Goal: Task Accomplishment & Management: Manage account settings

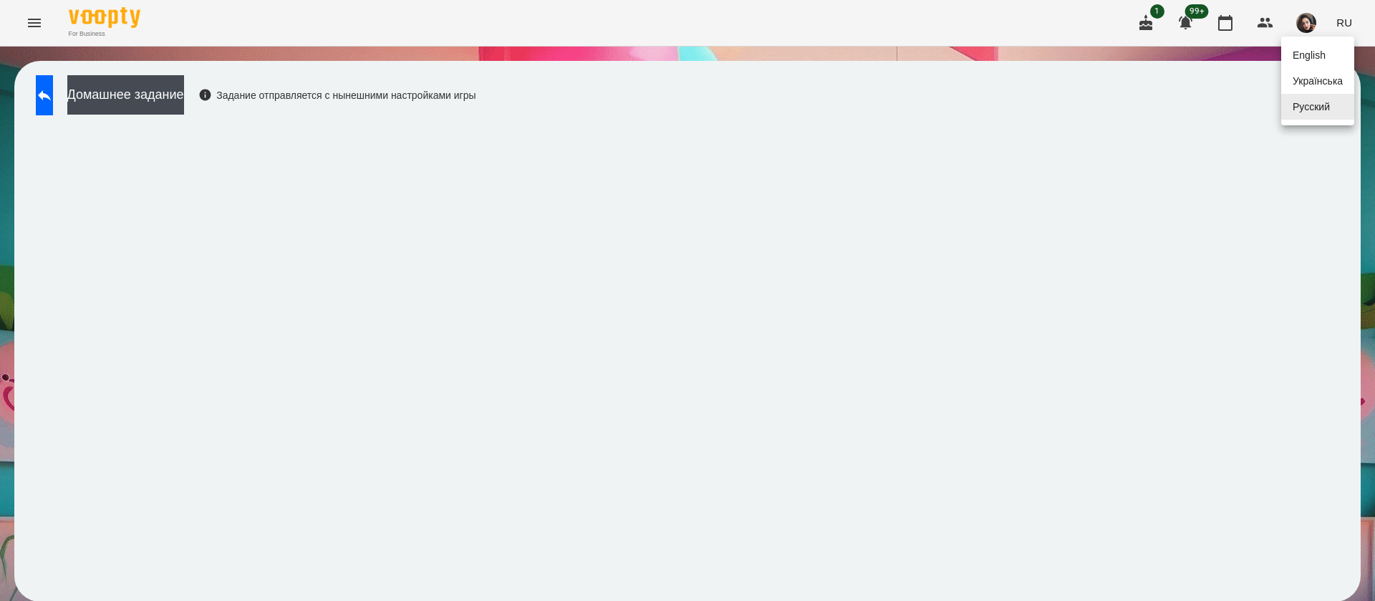
click at [1332, 84] on div "Українська" at bounding box center [1317, 81] width 73 height 26
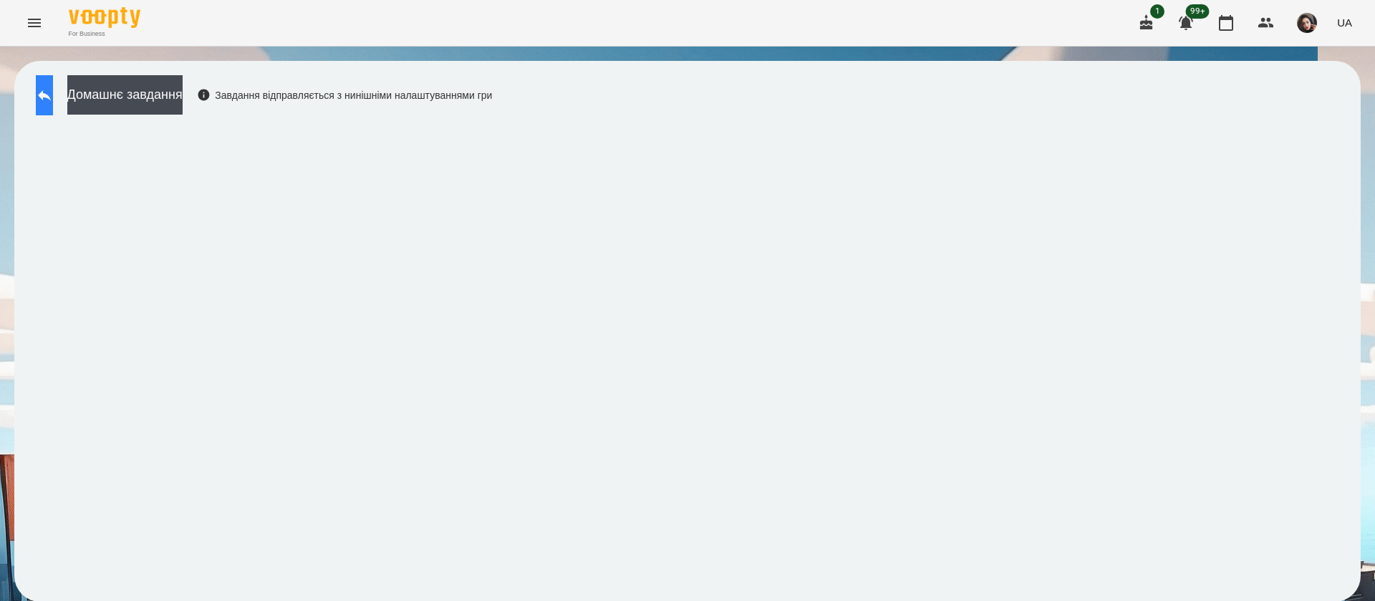
click at [53, 86] on button at bounding box center [44, 95] width 17 height 40
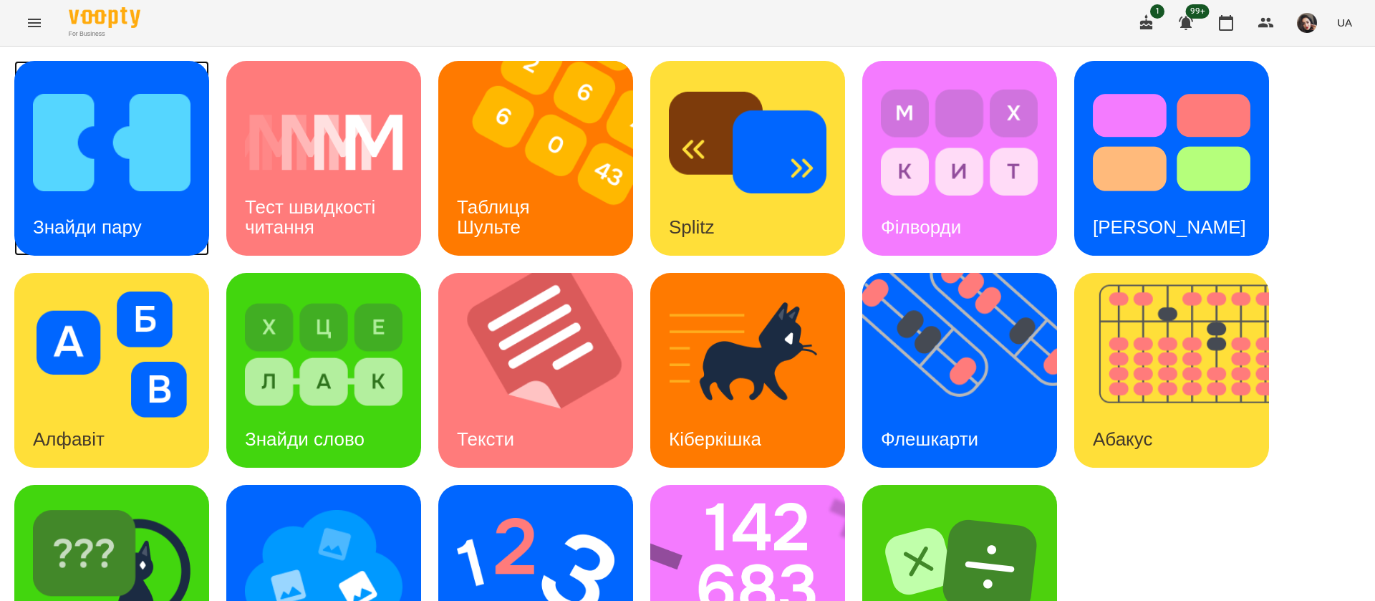
click at [122, 193] on img at bounding box center [112, 142] width 158 height 126
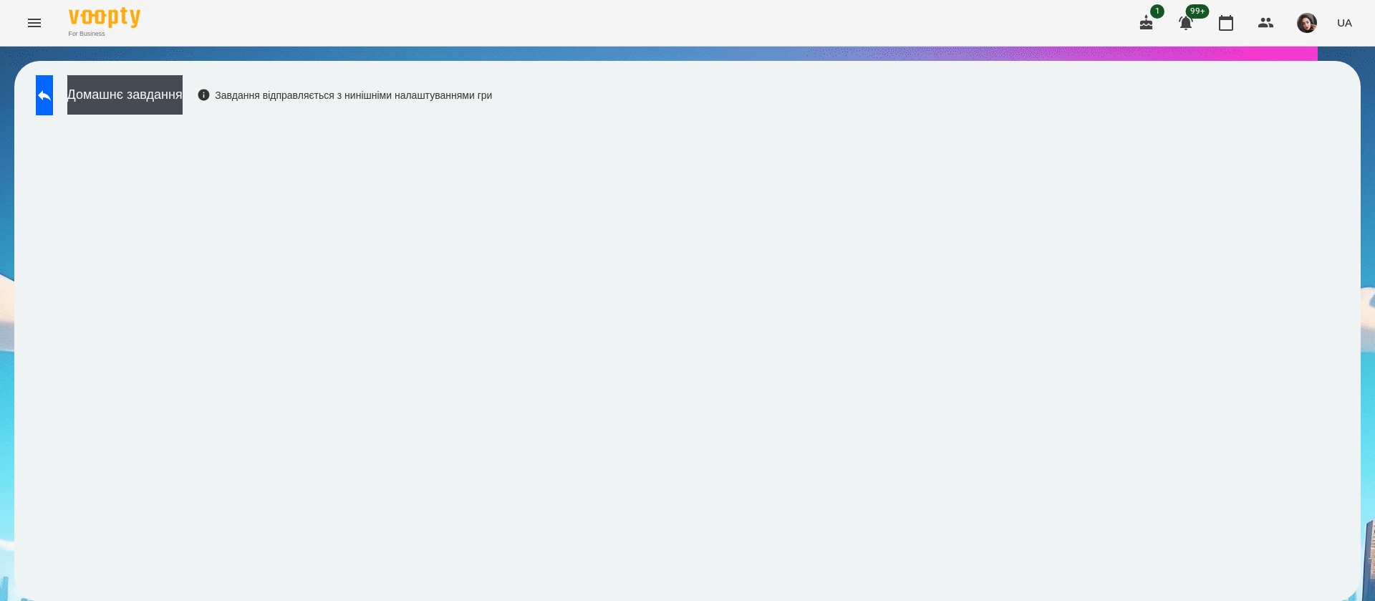
scroll to position [1, 0]
click at [51, 105] on button at bounding box center [44, 95] width 17 height 40
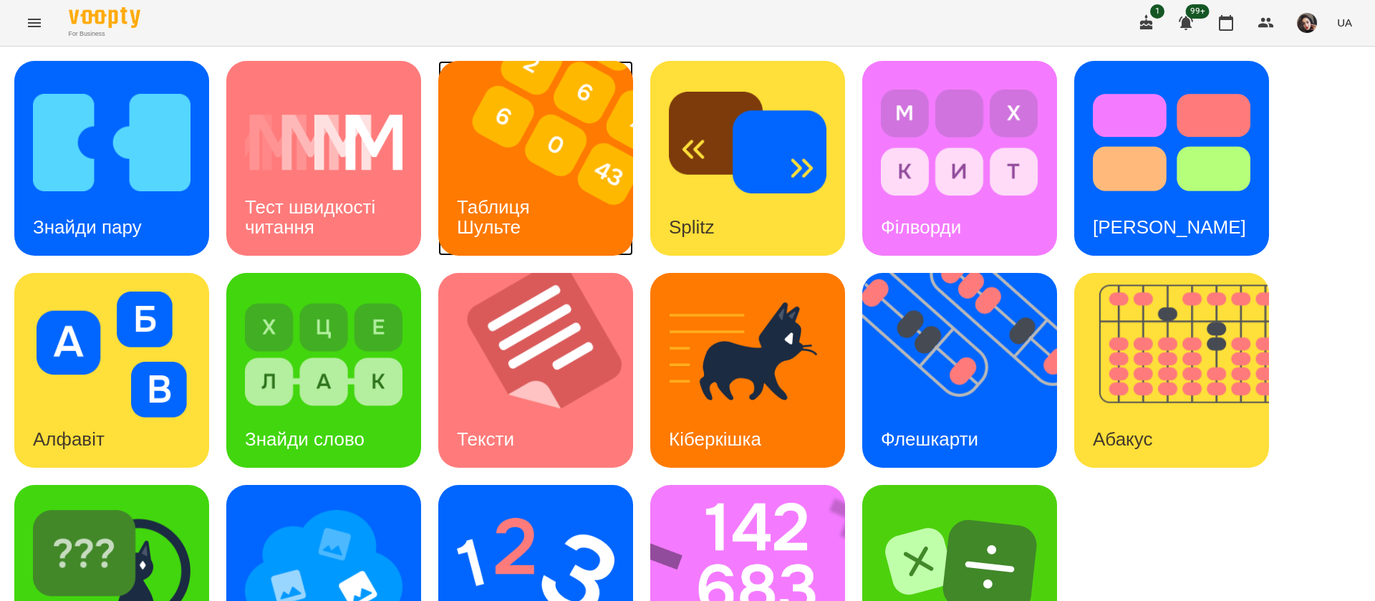
click at [505, 224] on h3 "Таблиця Шульте" at bounding box center [496, 216] width 78 height 41
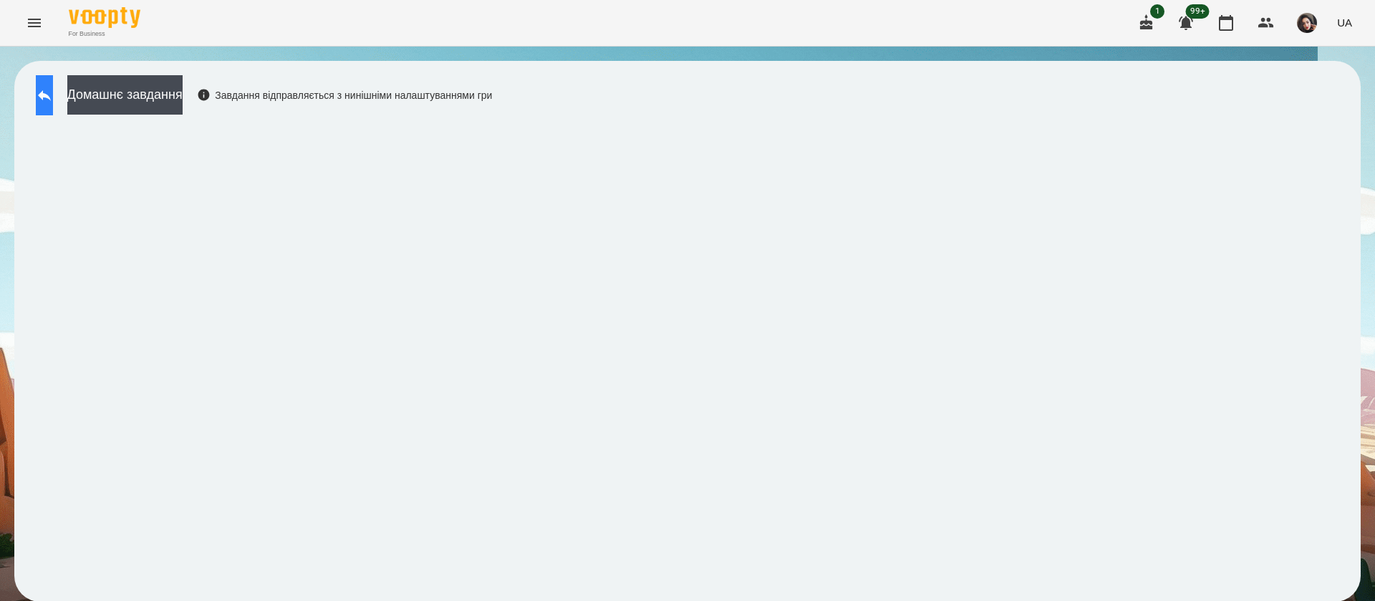
click at [51, 97] on icon at bounding box center [44, 95] width 13 height 11
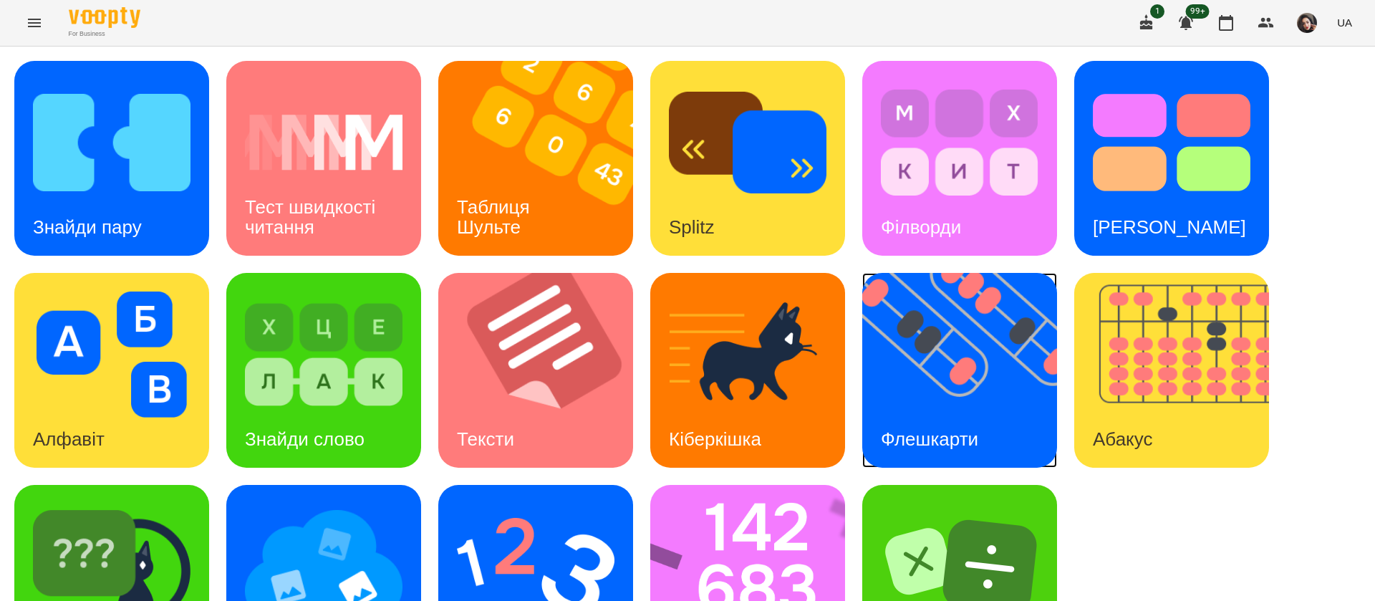
click at [1003, 403] on img at bounding box center [968, 370] width 213 height 195
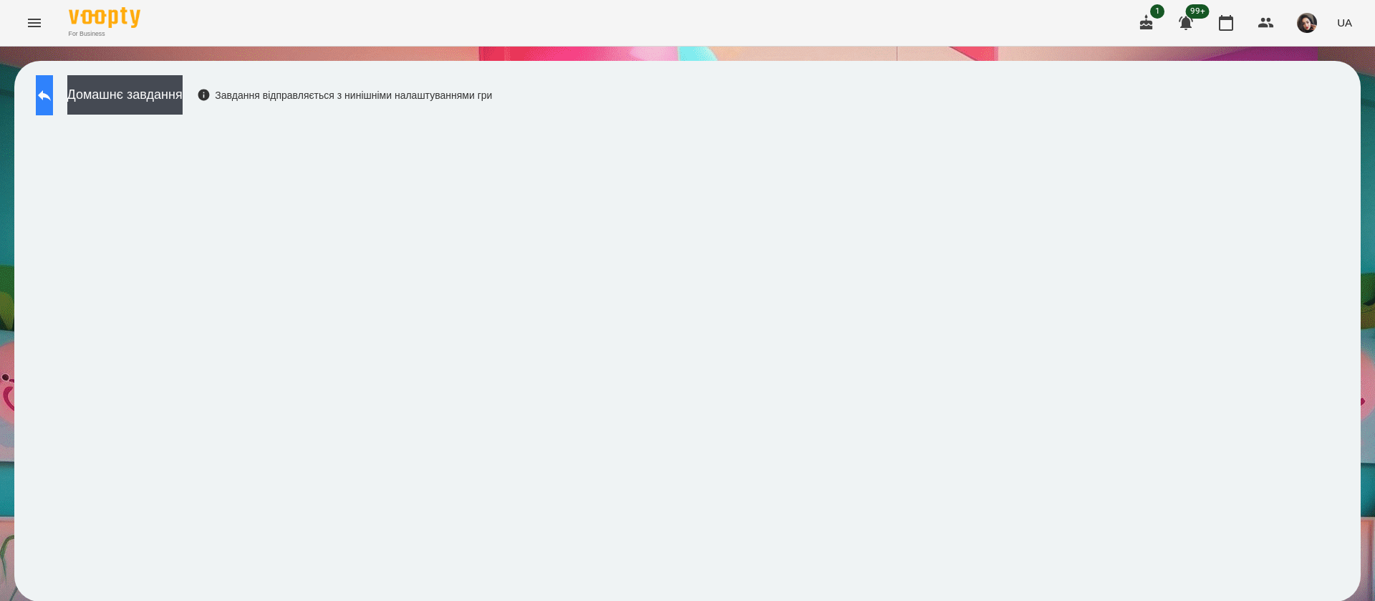
click at [53, 92] on icon at bounding box center [44, 95] width 17 height 17
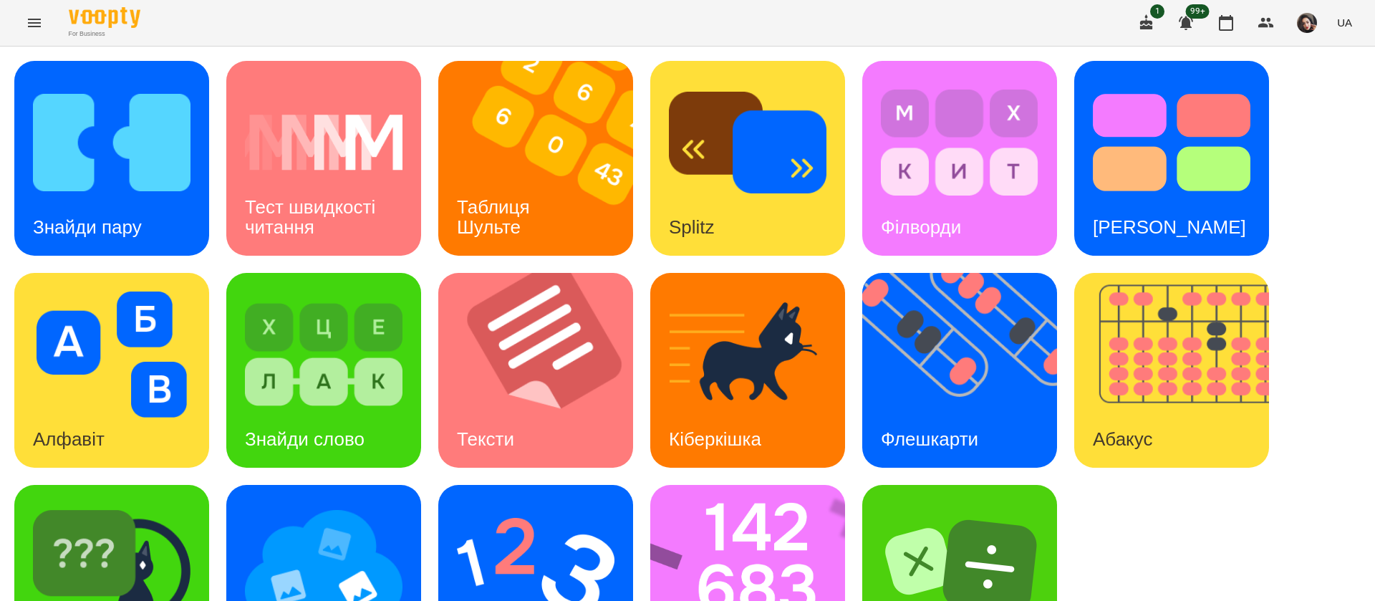
scroll to position [93, 0]
click at [761, 485] on img at bounding box center [756, 582] width 213 height 195
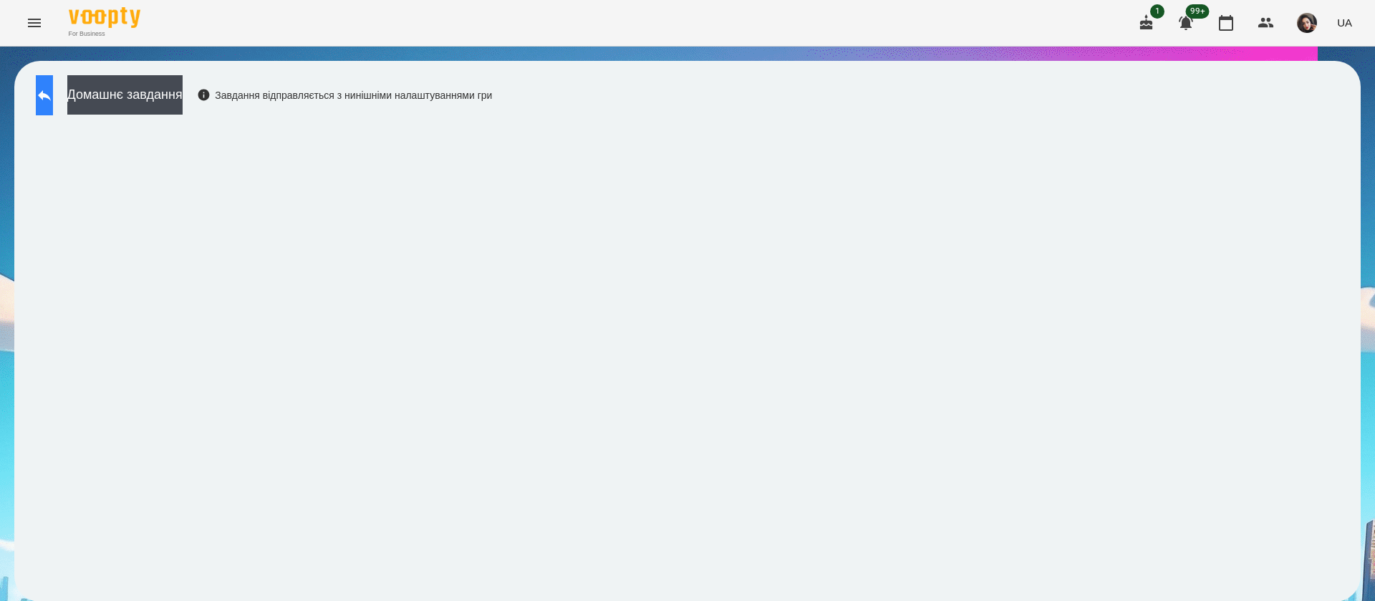
click at [53, 100] on icon at bounding box center [44, 95] width 17 height 17
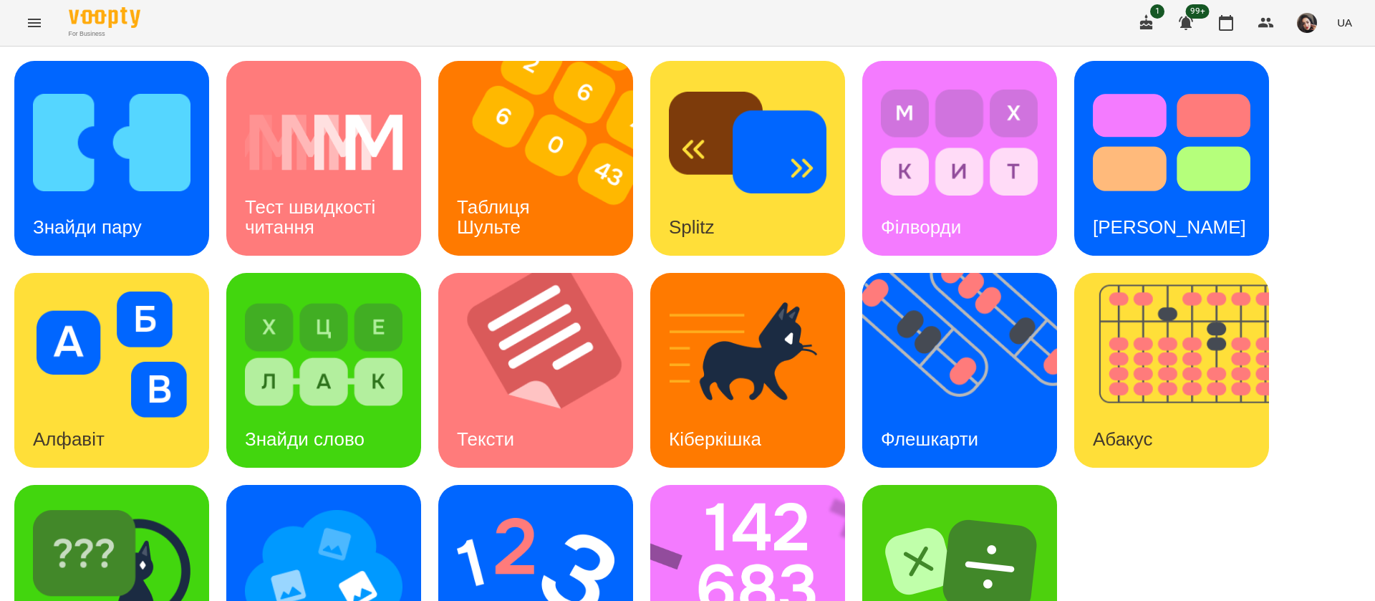
scroll to position [93, 0]
click at [557, 503] on img at bounding box center [536, 566] width 158 height 126
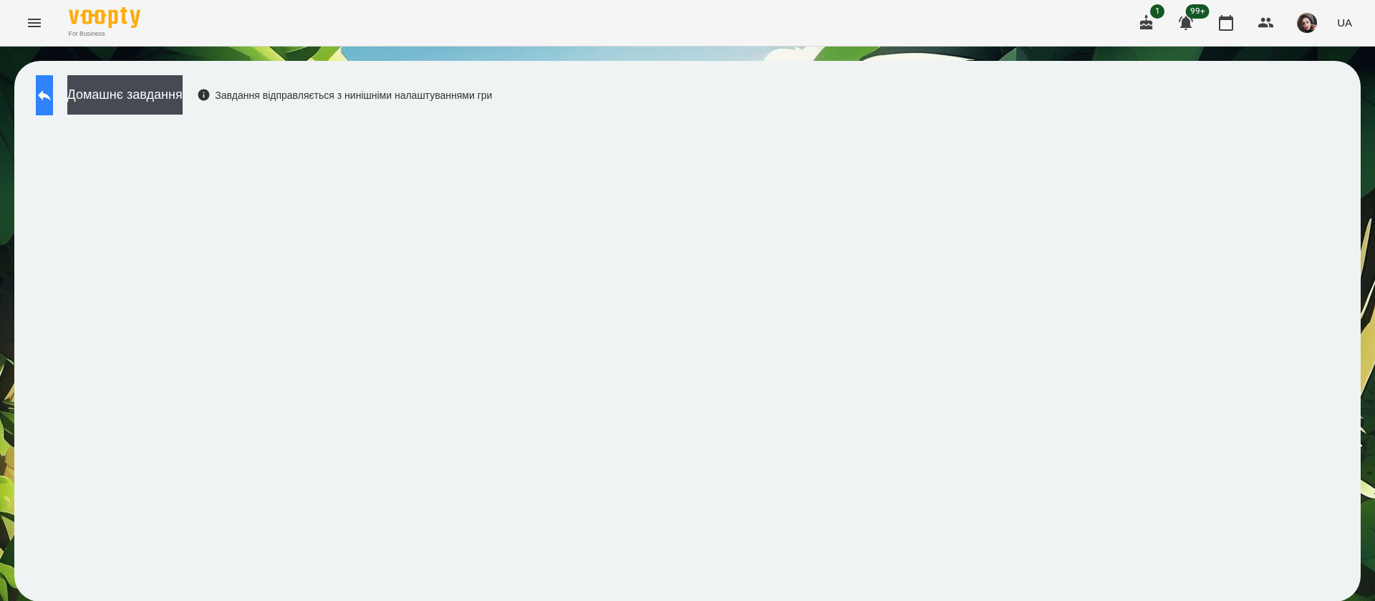
click at [53, 103] on button at bounding box center [44, 95] width 17 height 40
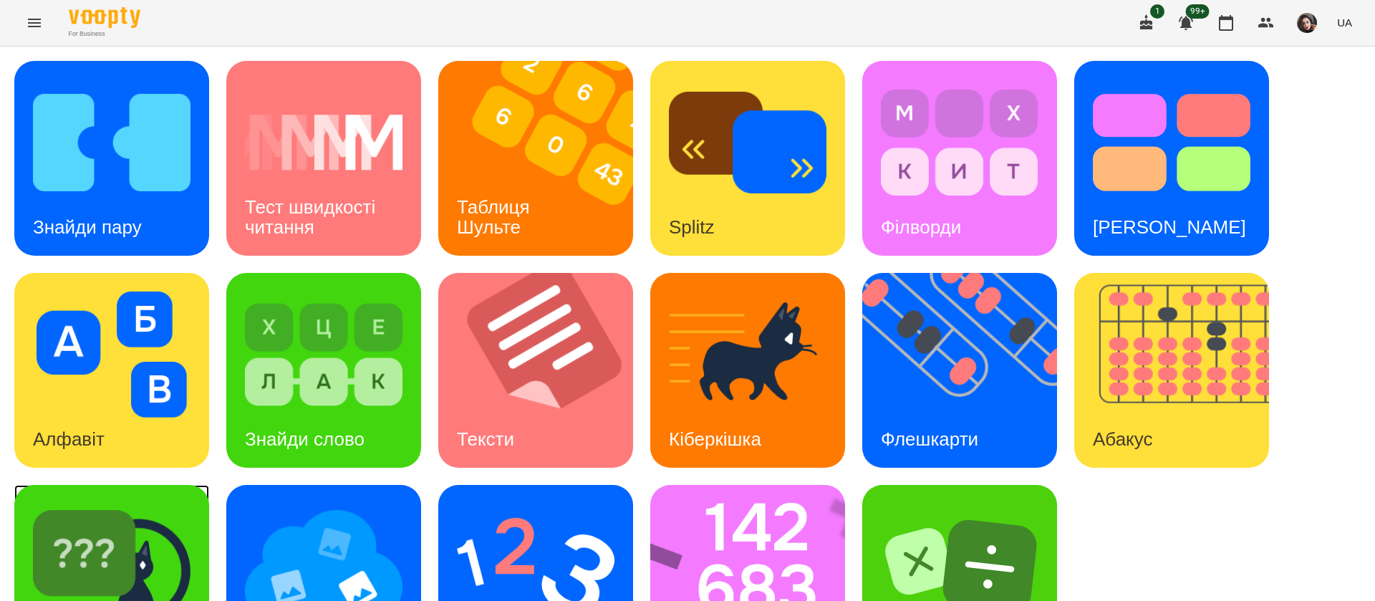
click at [146, 533] on img at bounding box center [112, 566] width 158 height 126
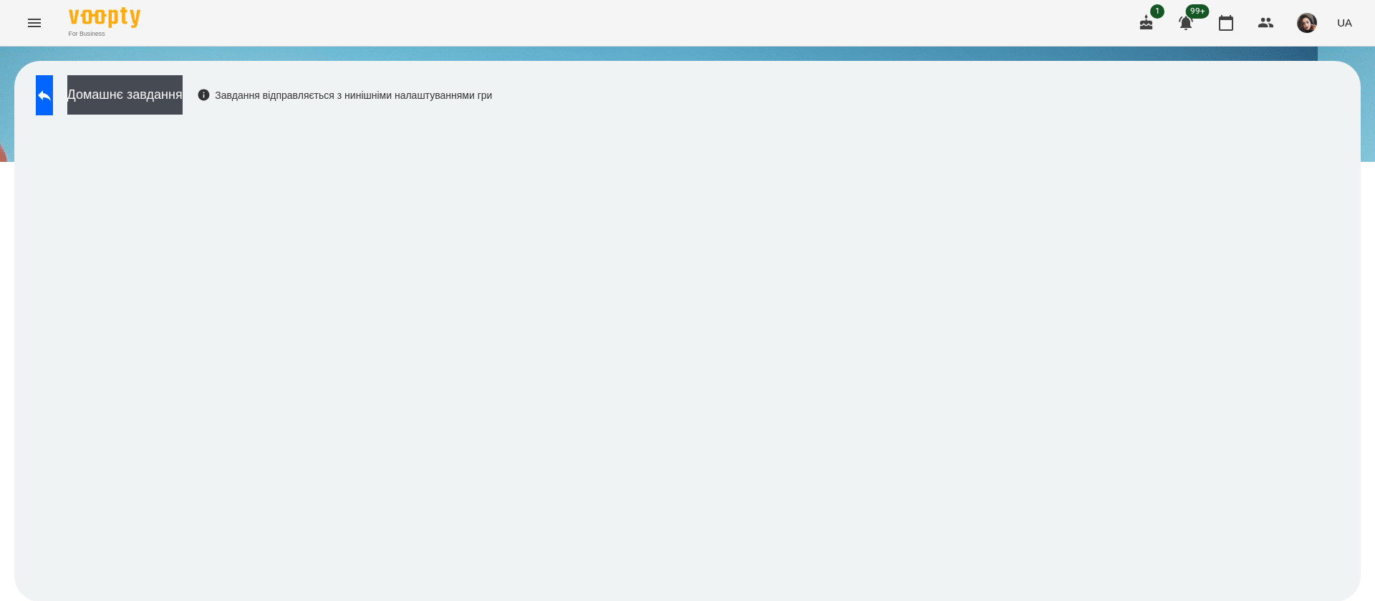
scroll to position [1, 0]
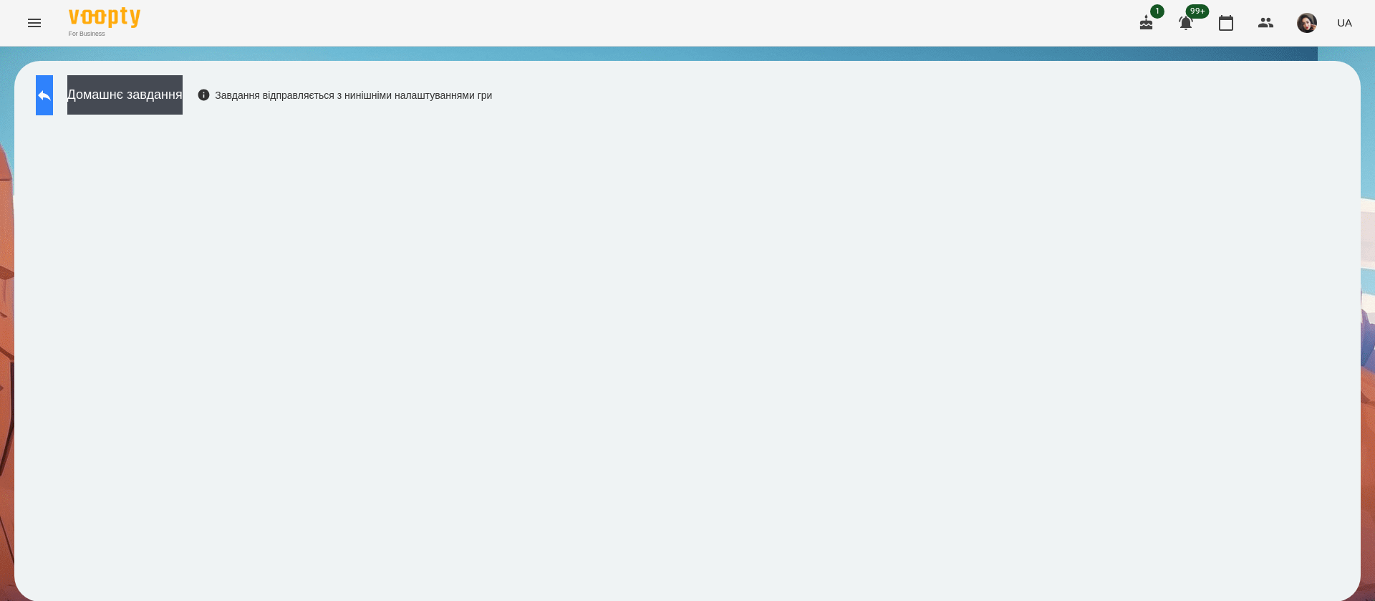
click at [50, 90] on icon at bounding box center [44, 95] width 17 height 17
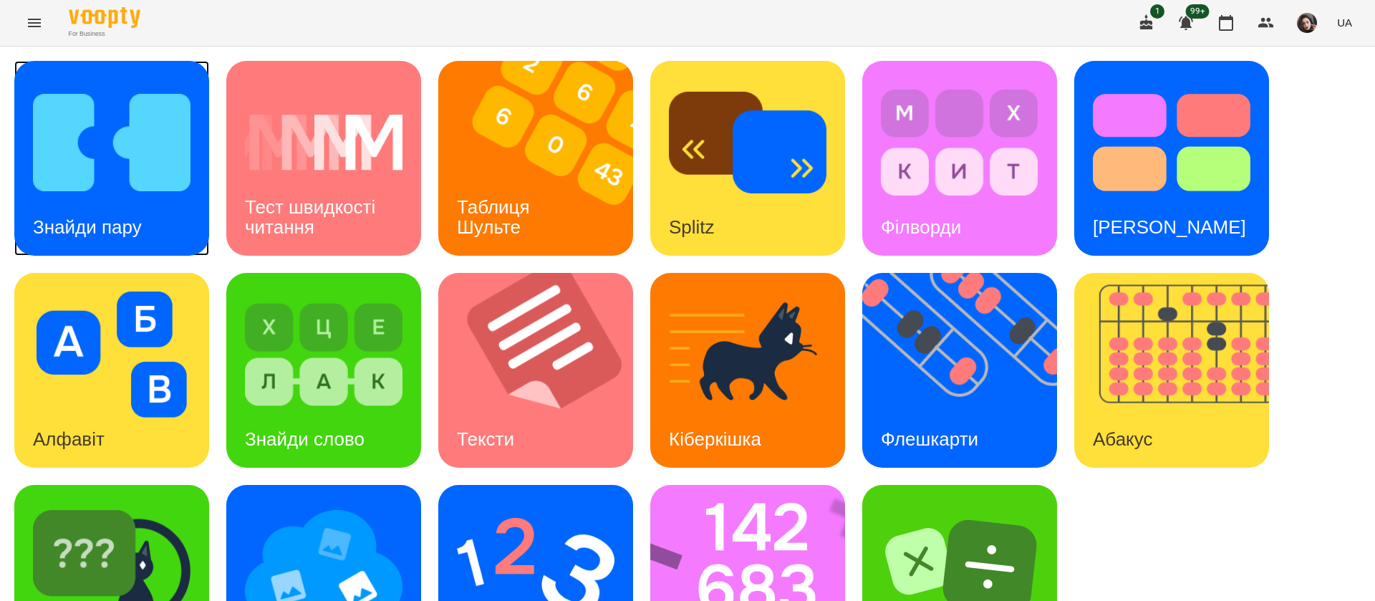
click at [162, 188] on img at bounding box center [112, 142] width 158 height 126
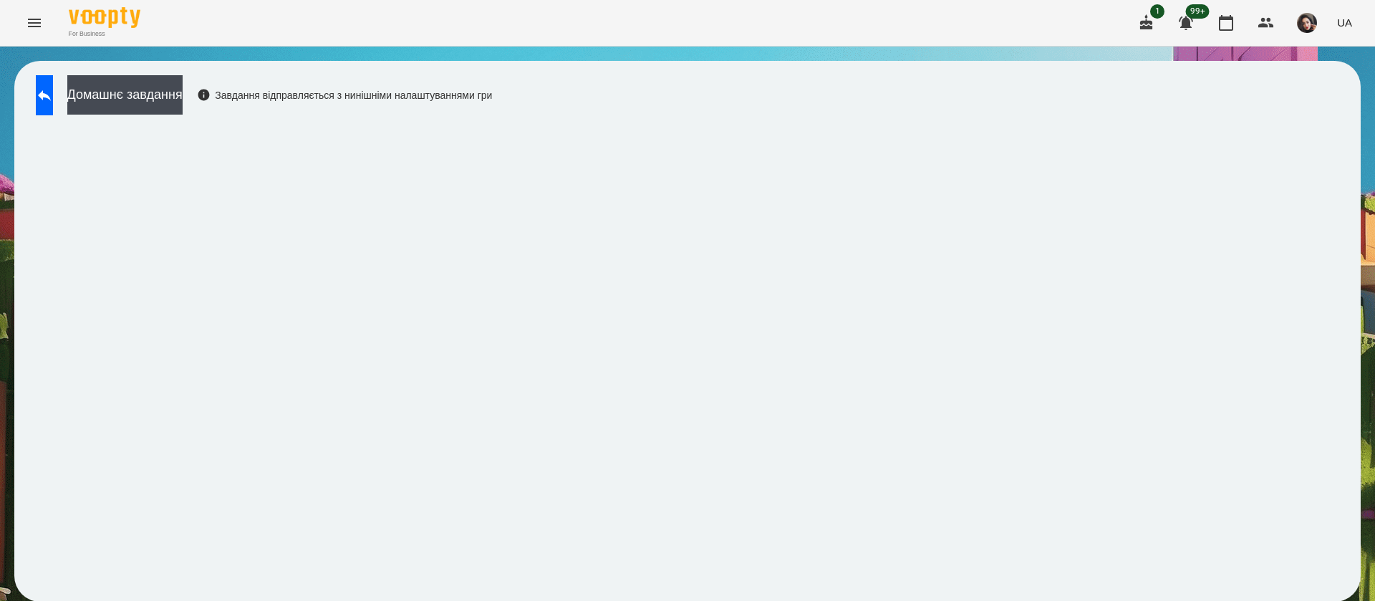
scroll to position [1, 0]
click at [32, 92] on div "Домашнє завдання Завдання відправляється з нинішніми налаштуваннями гри" at bounding box center [260, 98] width 463 height 47
click at [53, 101] on icon at bounding box center [44, 95] width 17 height 17
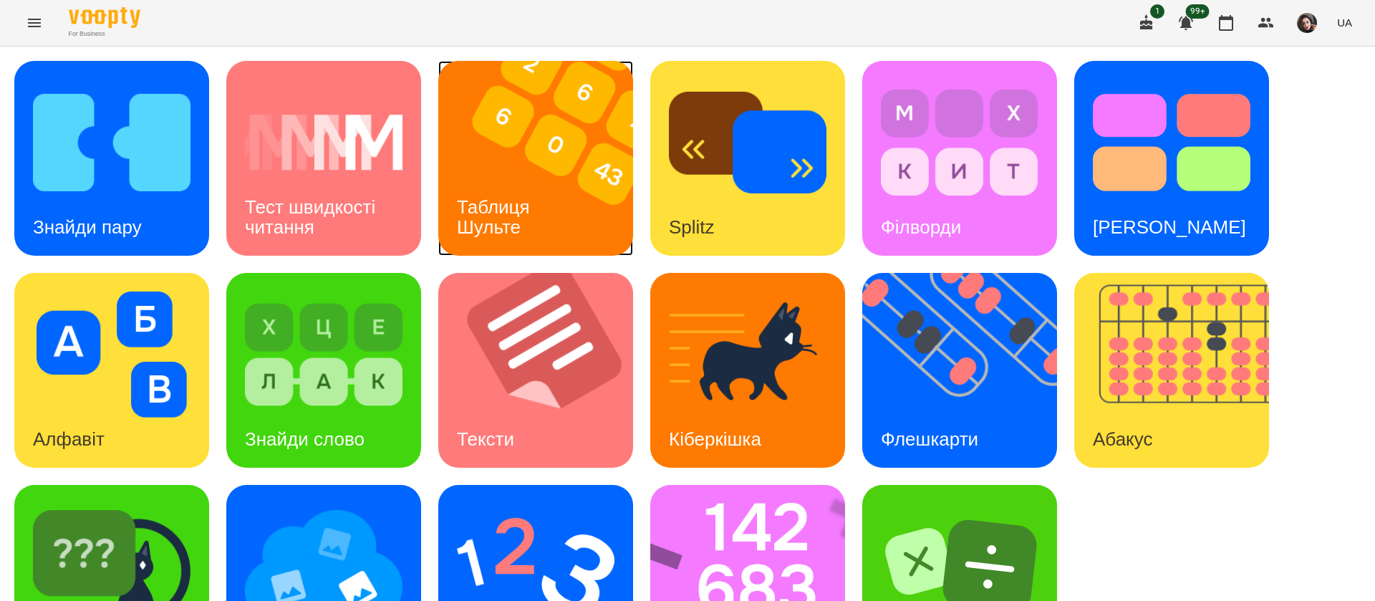
click at [502, 227] on h3 "Таблиця Шульте" at bounding box center [496, 216] width 78 height 41
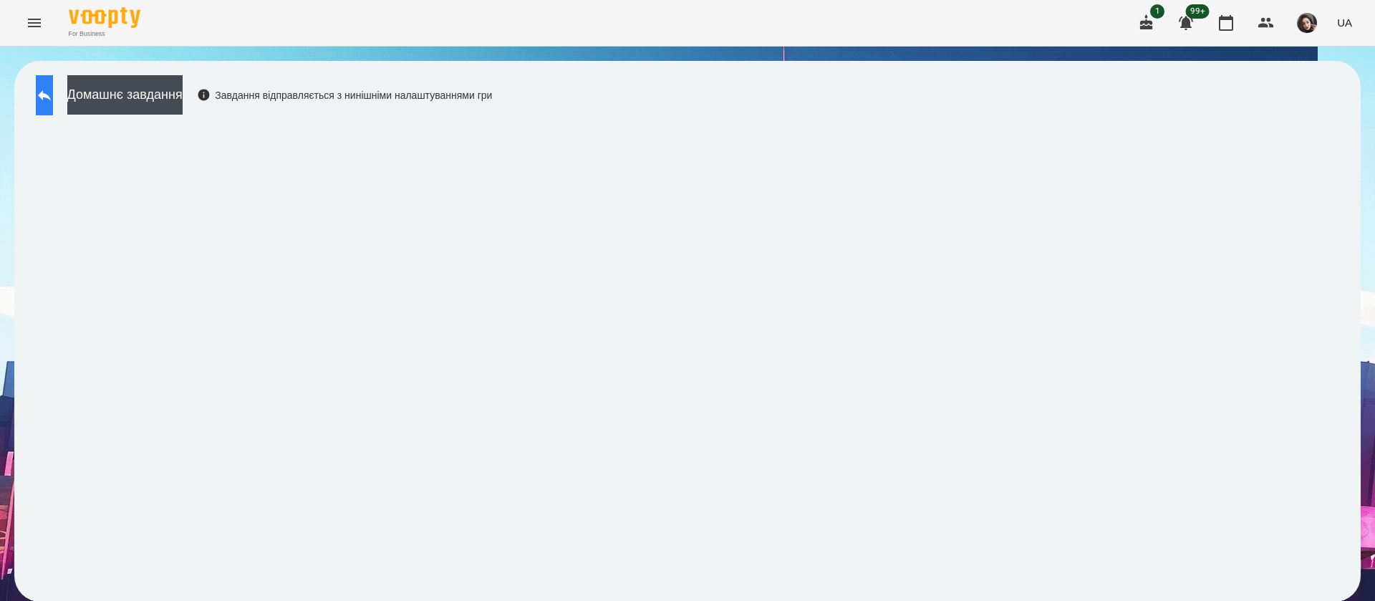
click at [53, 89] on icon at bounding box center [44, 95] width 17 height 17
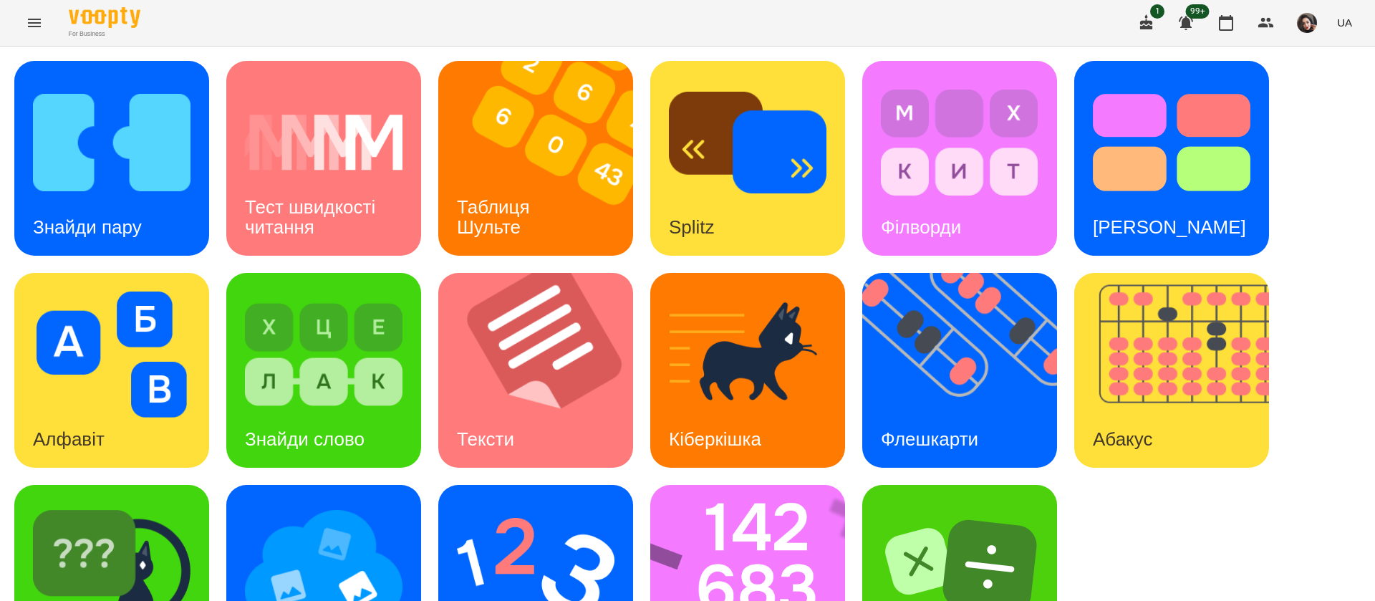
scroll to position [93, 0]
click at [913, 505] on img at bounding box center [960, 566] width 158 height 126
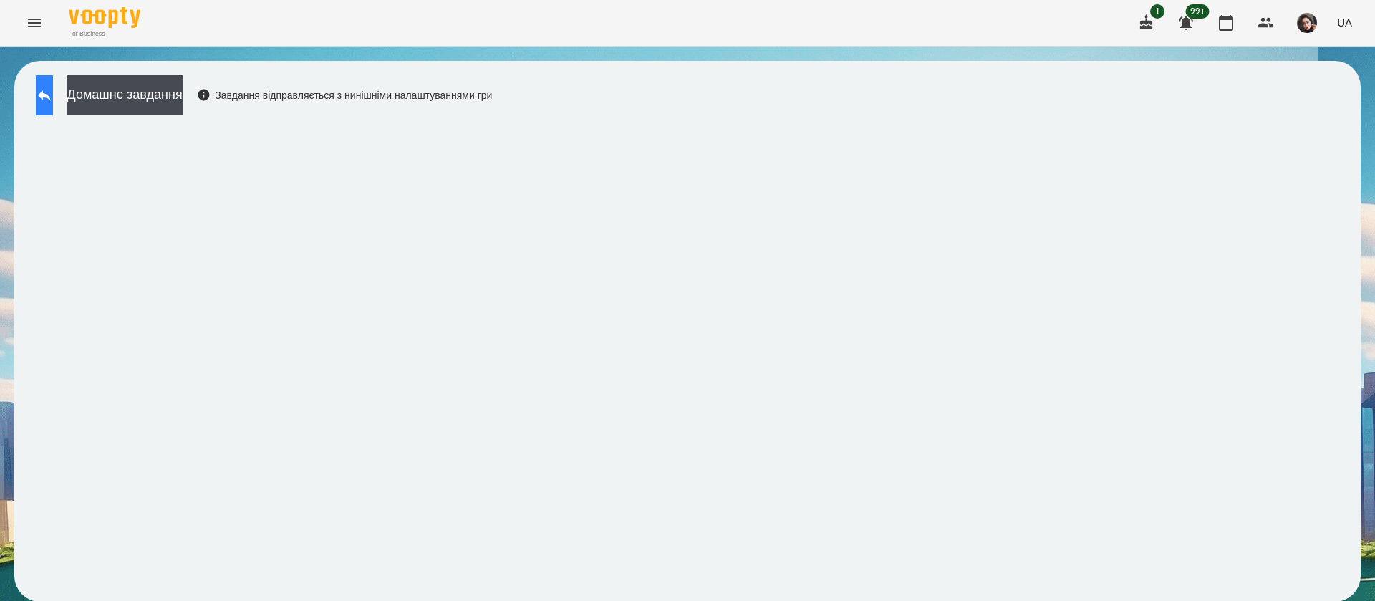
click at [50, 89] on icon at bounding box center [44, 95] width 17 height 17
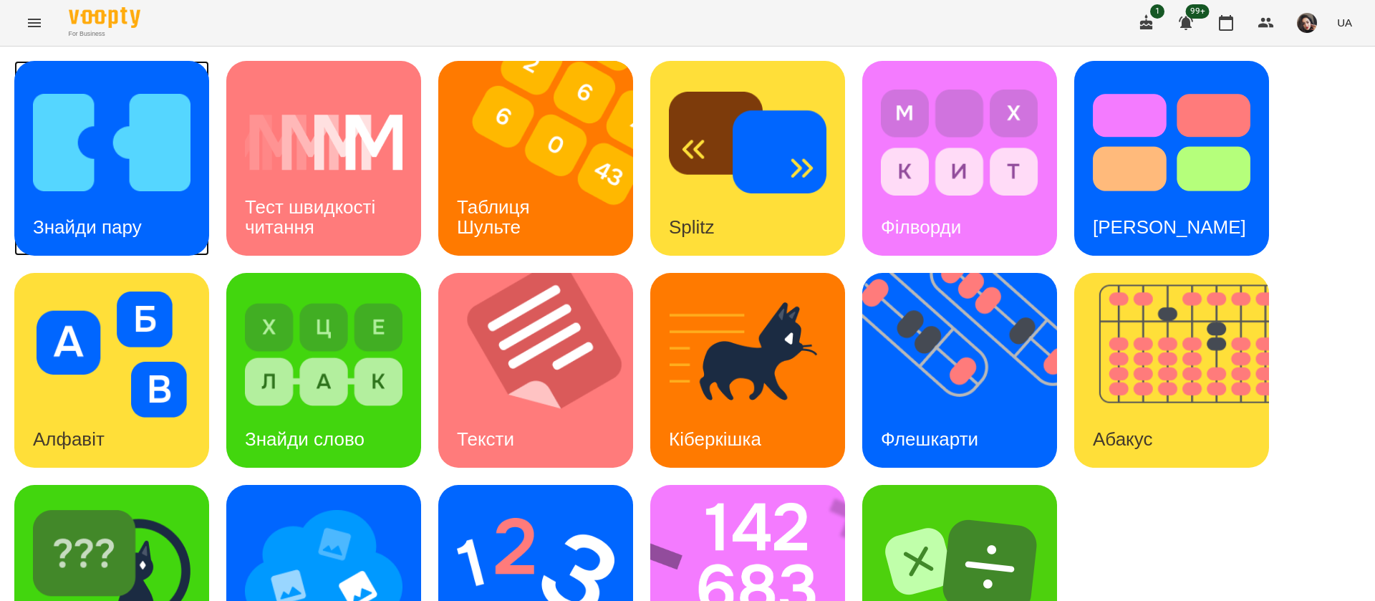
click at [151, 233] on div "Знайди пару" at bounding box center [87, 227] width 146 height 57
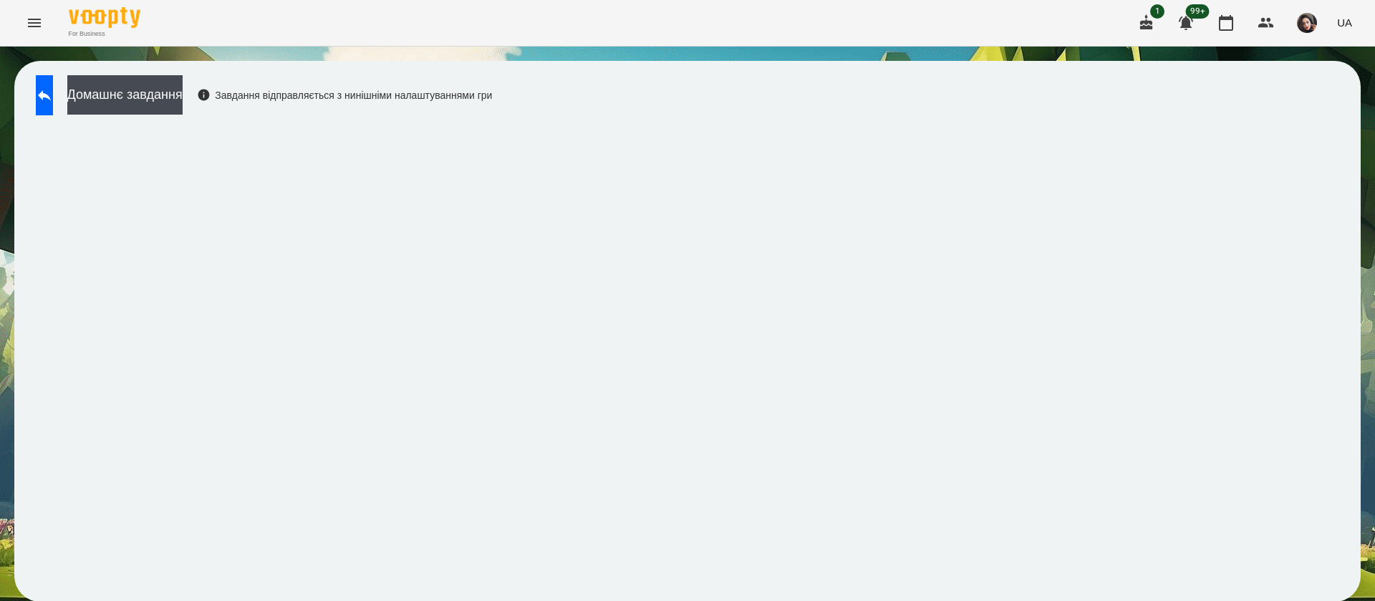
scroll to position [1, 0]
click at [51, 95] on icon at bounding box center [44, 95] width 13 height 11
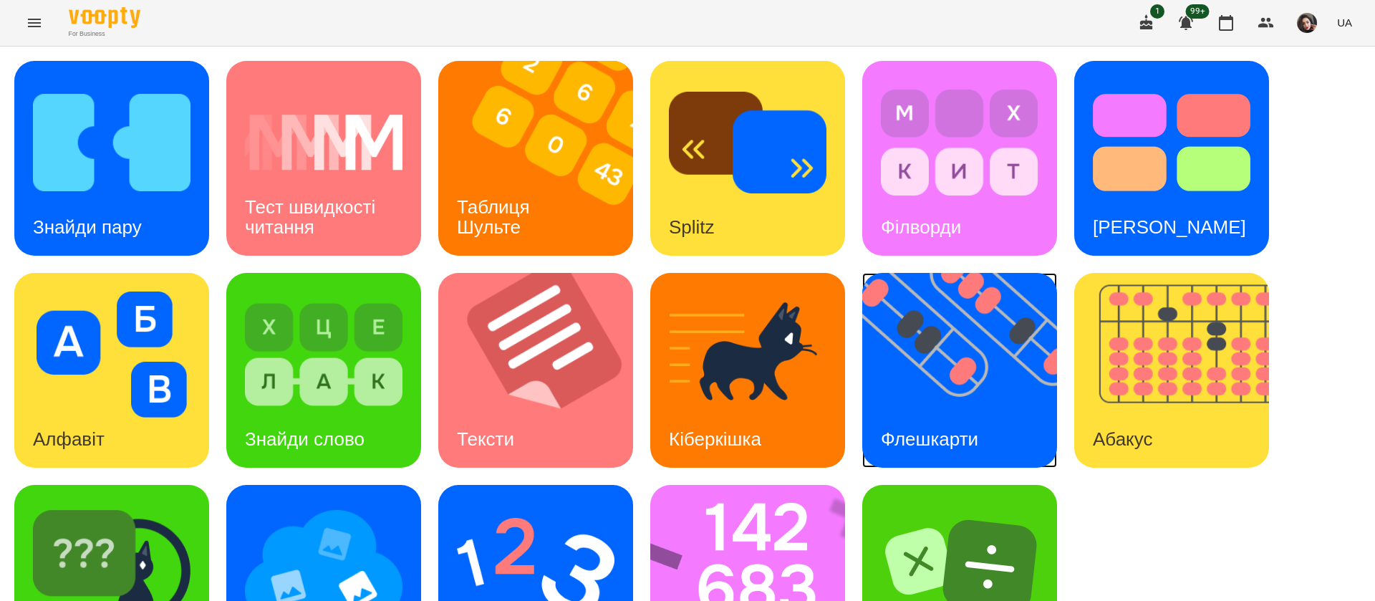
click at [947, 363] on img at bounding box center [968, 370] width 213 height 195
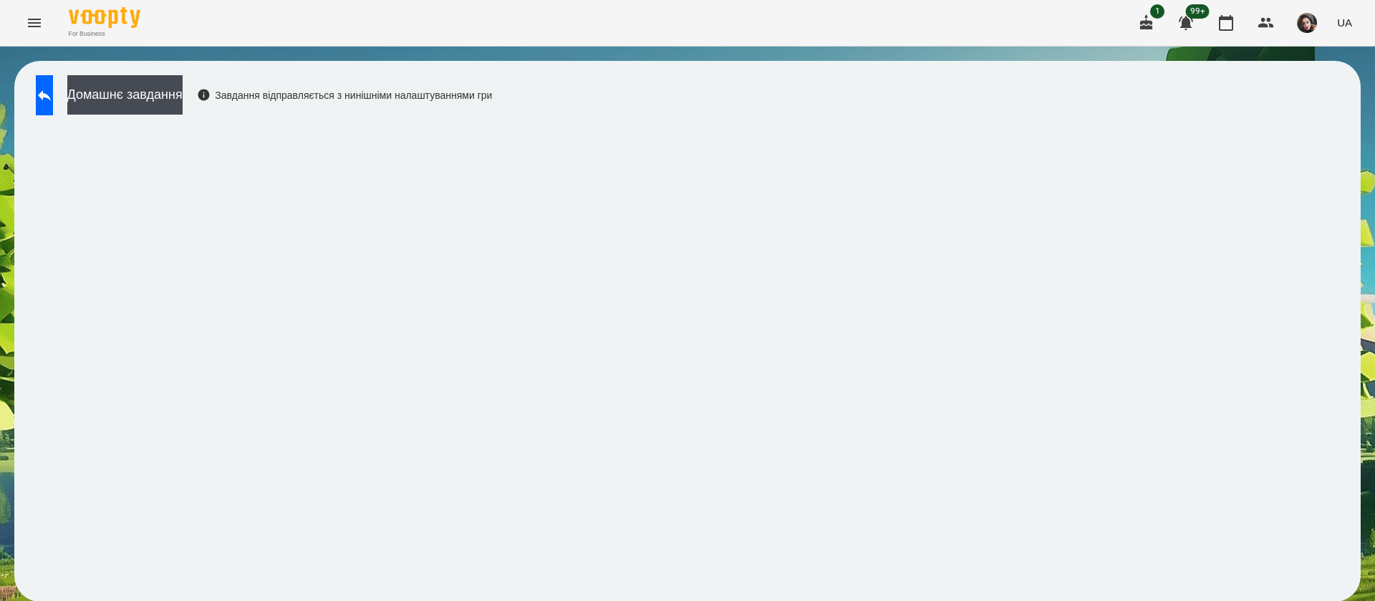
scroll to position [1, 0]
click at [53, 93] on button at bounding box center [44, 95] width 17 height 40
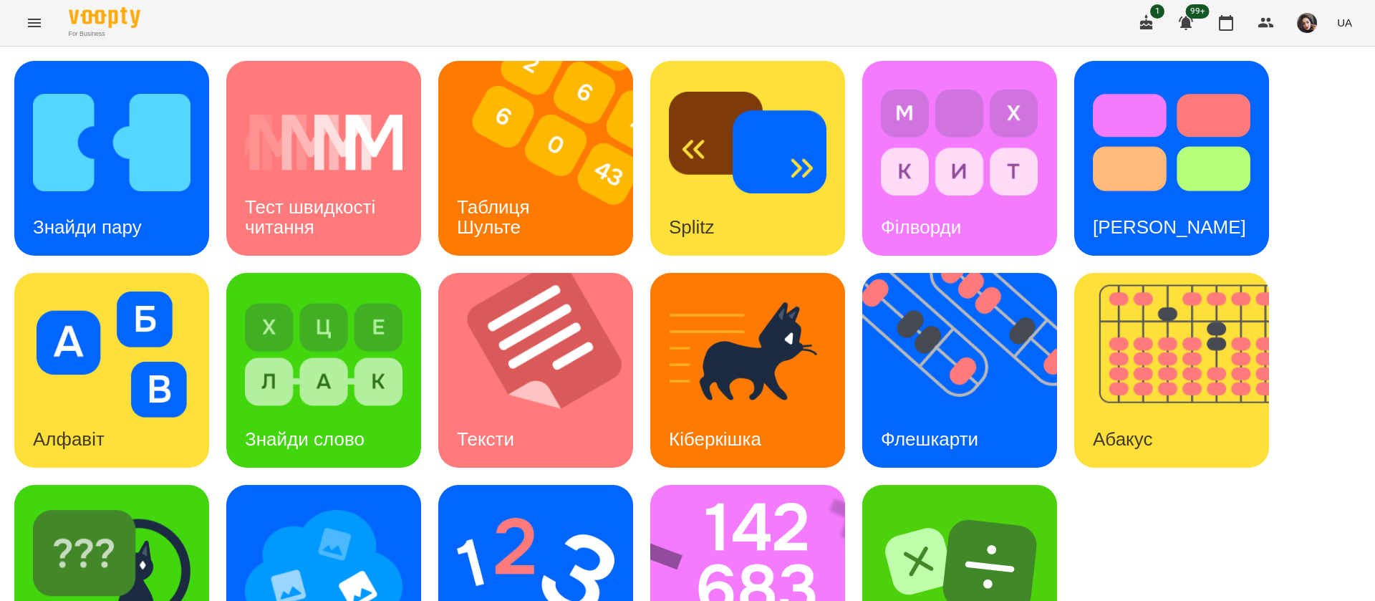
scroll to position [93, 0]
click at [744, 494] on img at bounding box center [756, 582] width 213 height 195
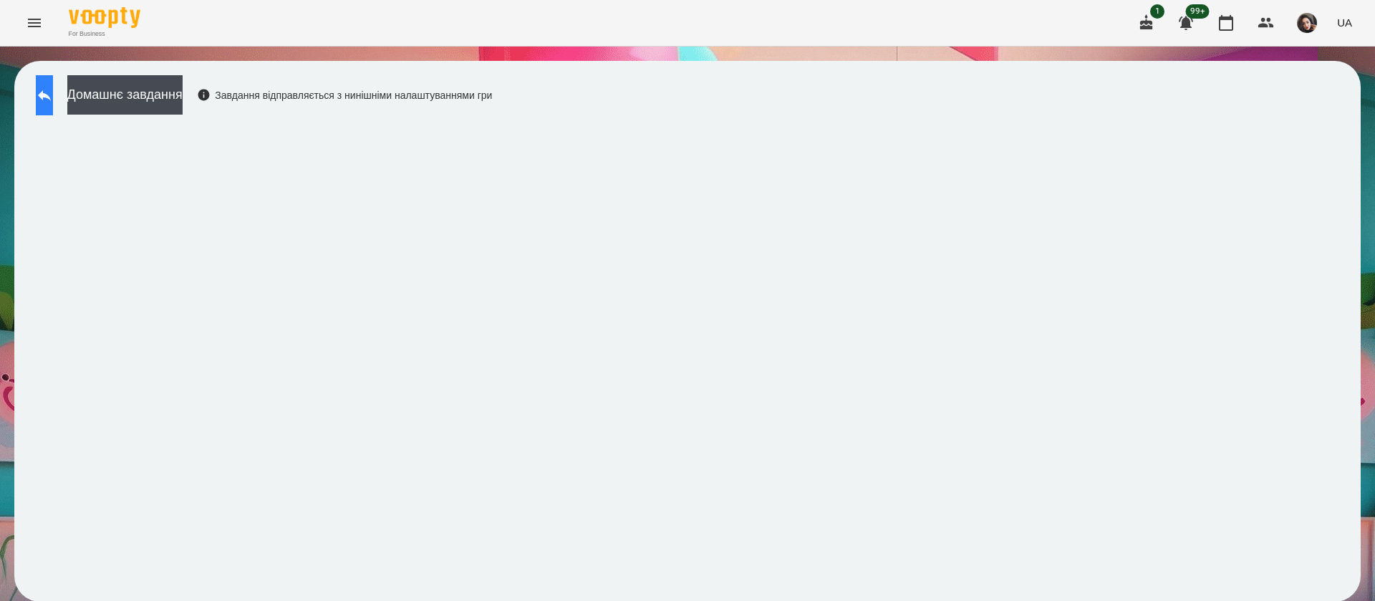
click at [51, 98] on icon at bounding box center [44, 95] width 17 height 17
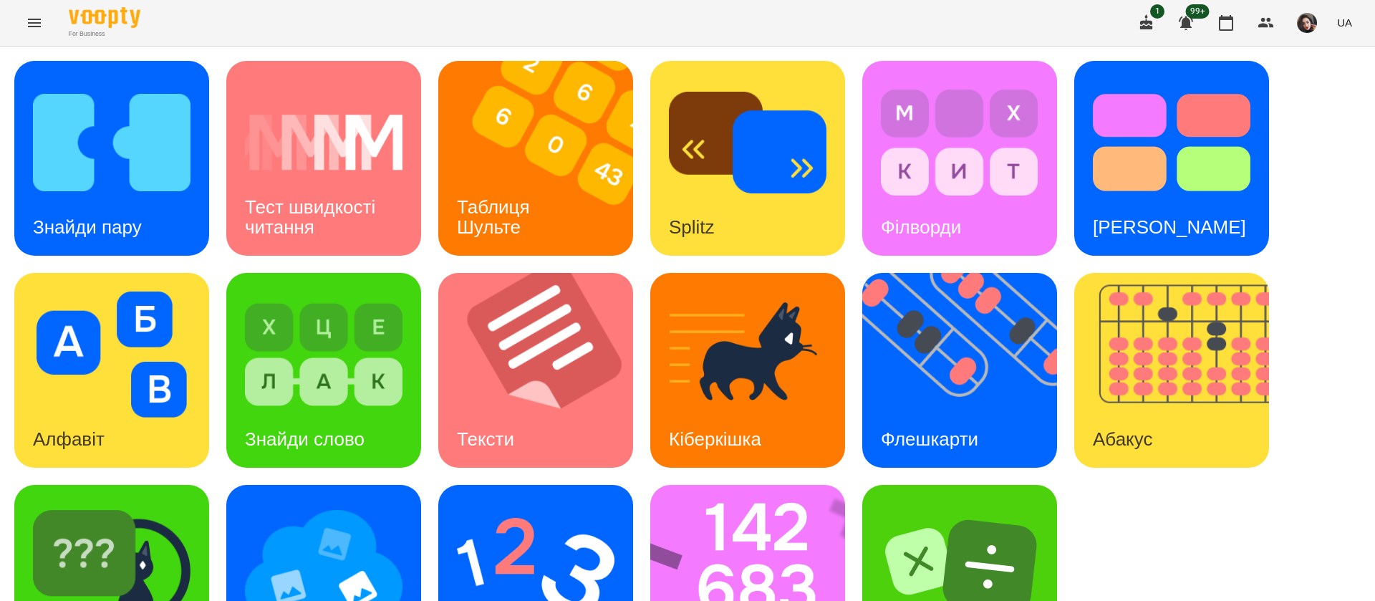
scroll to position [93, 0]
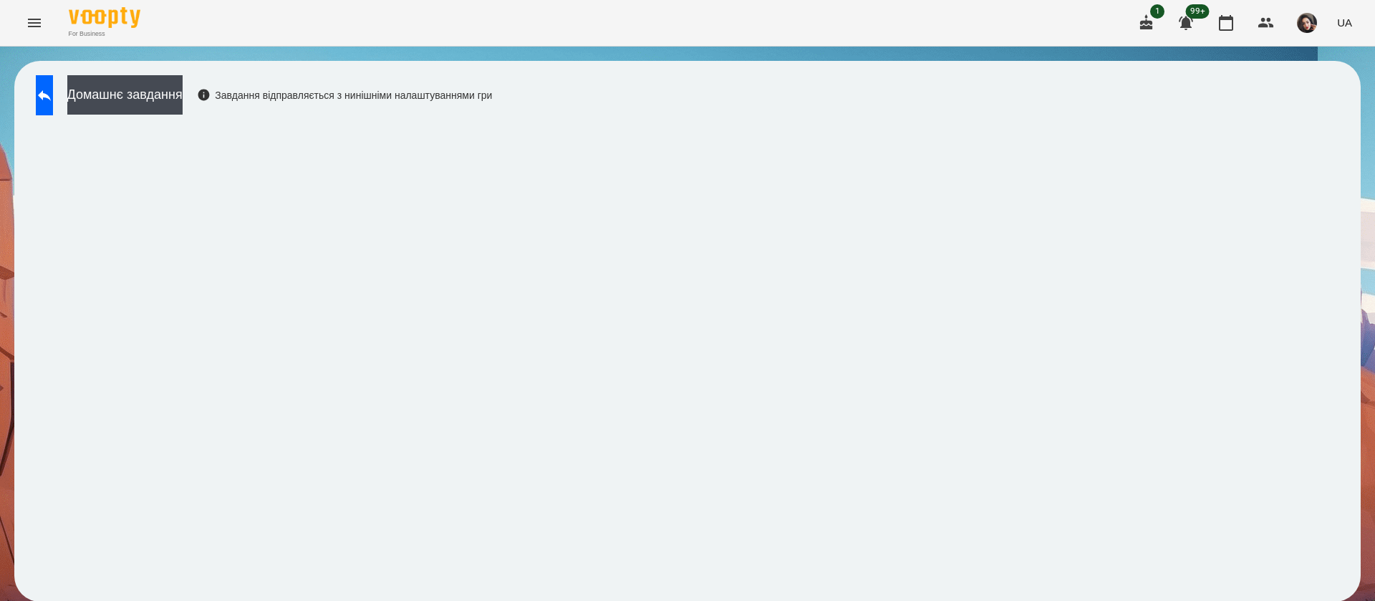
scroll to position [1, 0]
click at [51, 96] on icon at bounding box center [44, 95] width 13 height 11
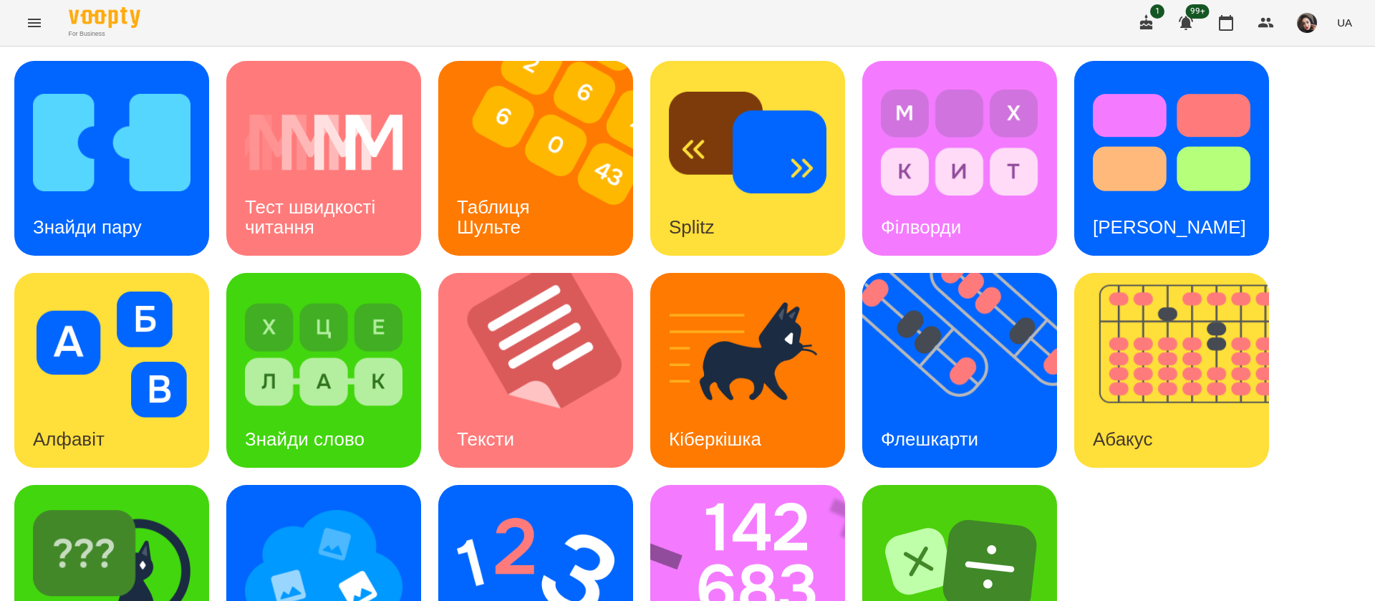
scroll to position [93, 0]
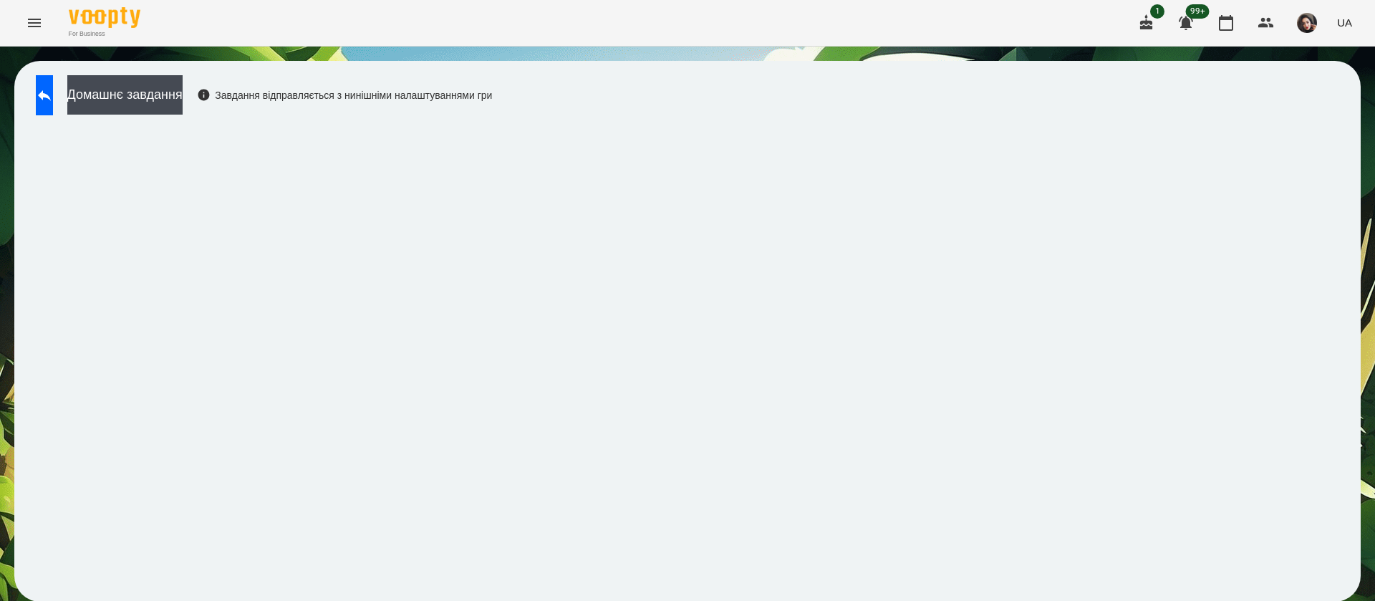
scroll to position [1, 0]
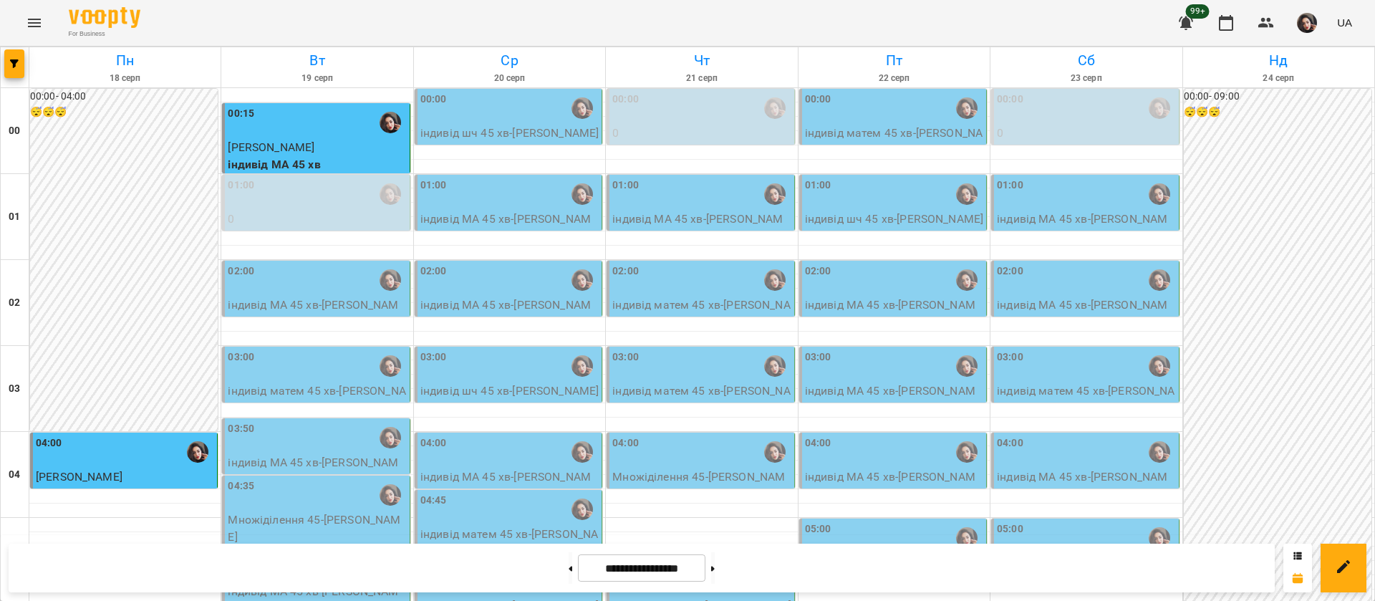
click at [309, 444] on div "03:50" at bounding box center [317, 437] width 178 height 33
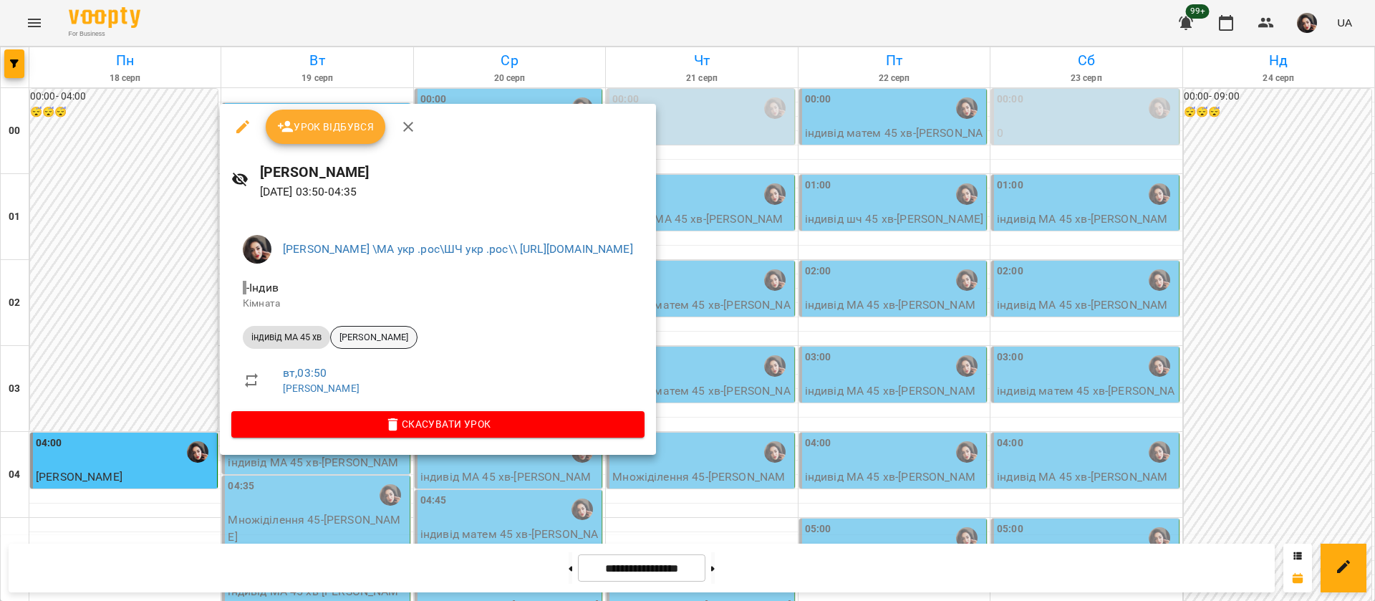
click at [364, 342] on span "Nickolas Pashchuk" at bounding box center [374, 337] width 86 height 13
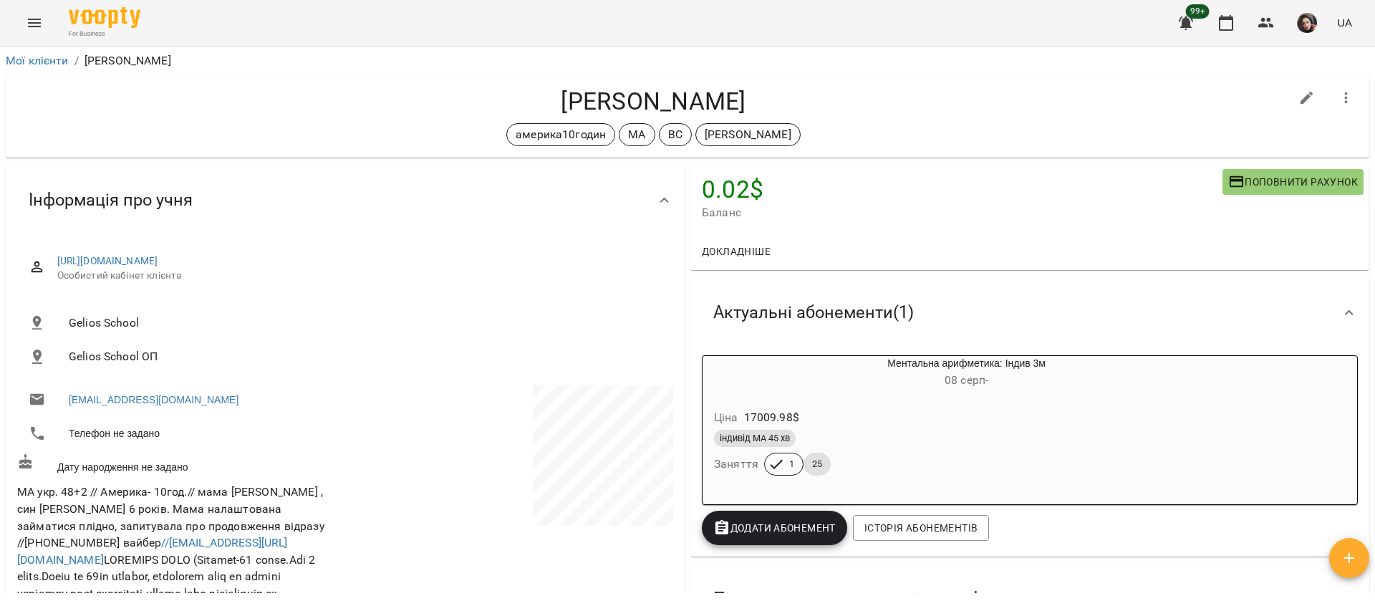
click at [26, 12] on button "Menu" at bounding box center [34, 23] width 34 height 34
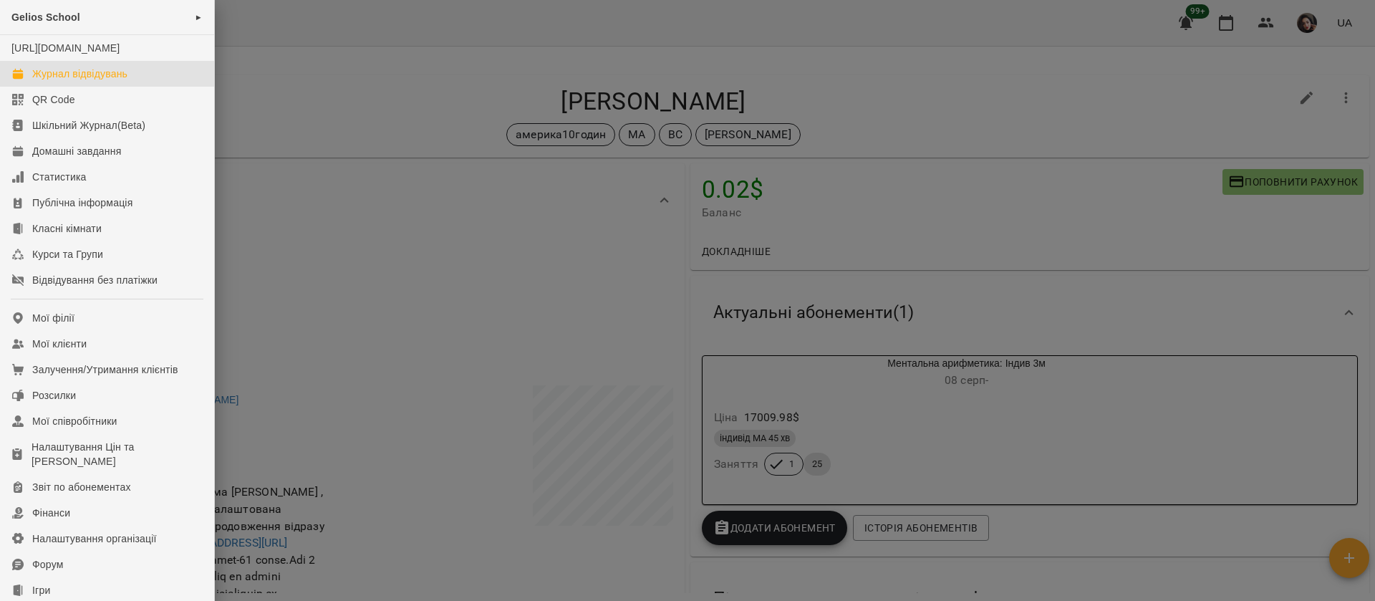
click at [74, 81] on div "Журнал відвідувань" at bounding box center [79, 74] width 95 height 14
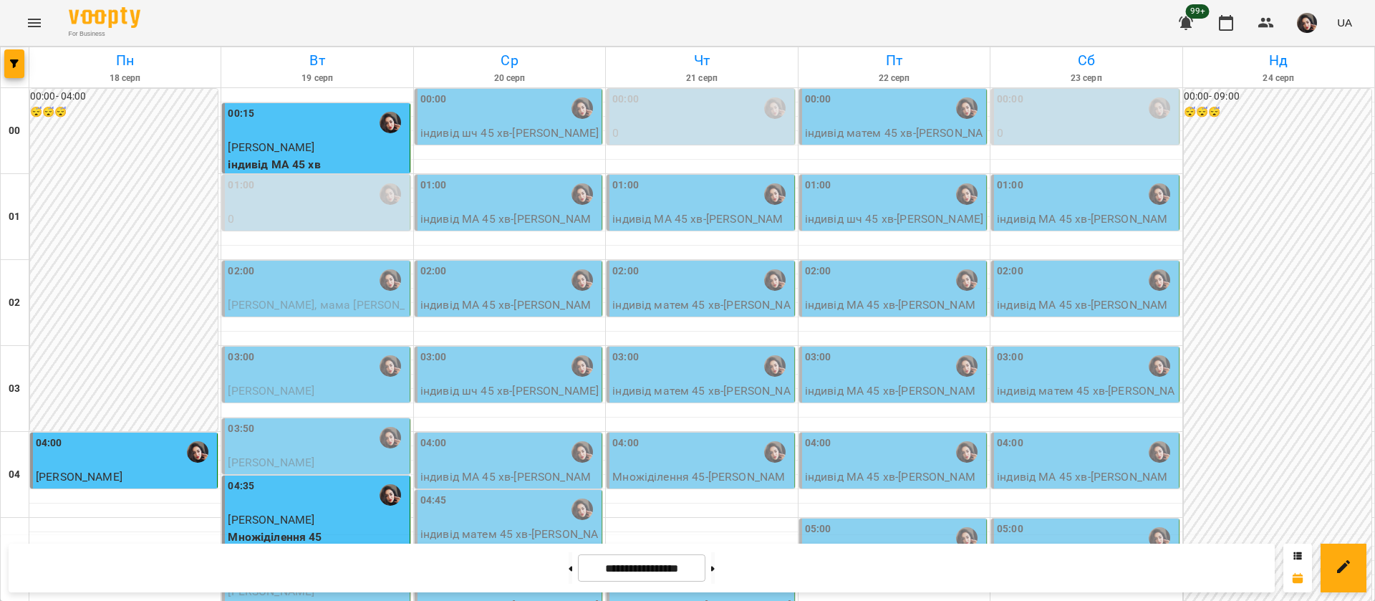
click at [291, 284] on div "02:00" at bounding box center [317, 279] width 178 height 33
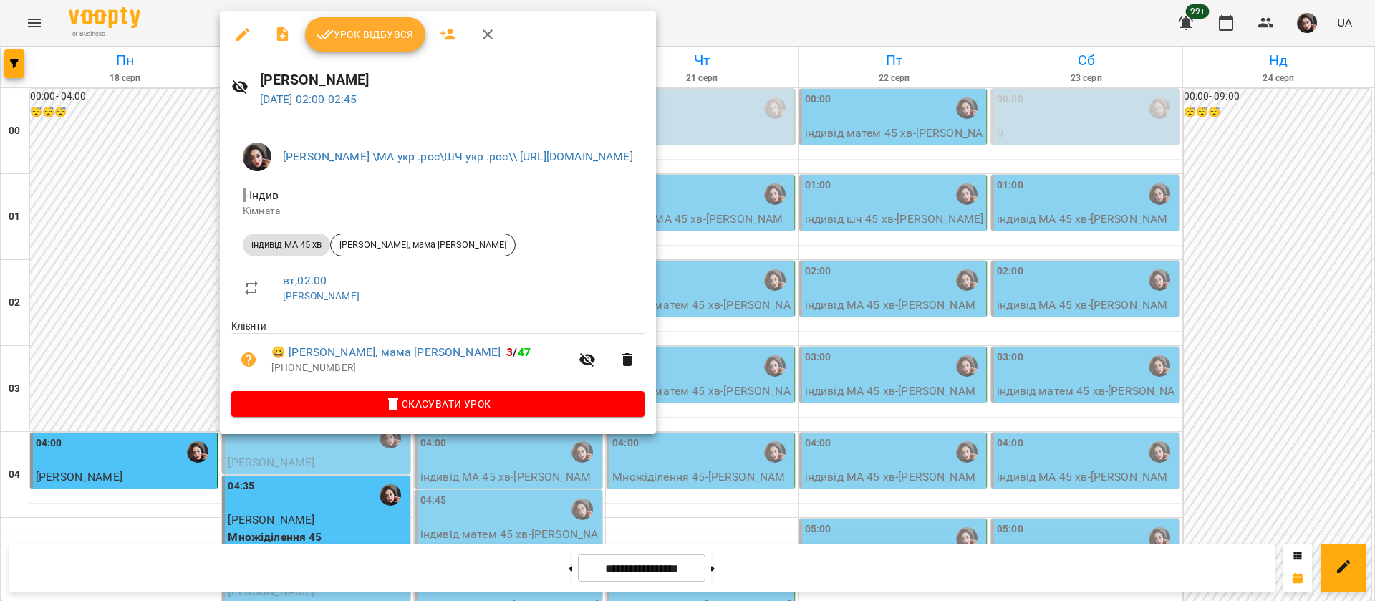
click at [348, 41] on span "Урок відбувся" at bounding box center [364, 34] width 97 height 17
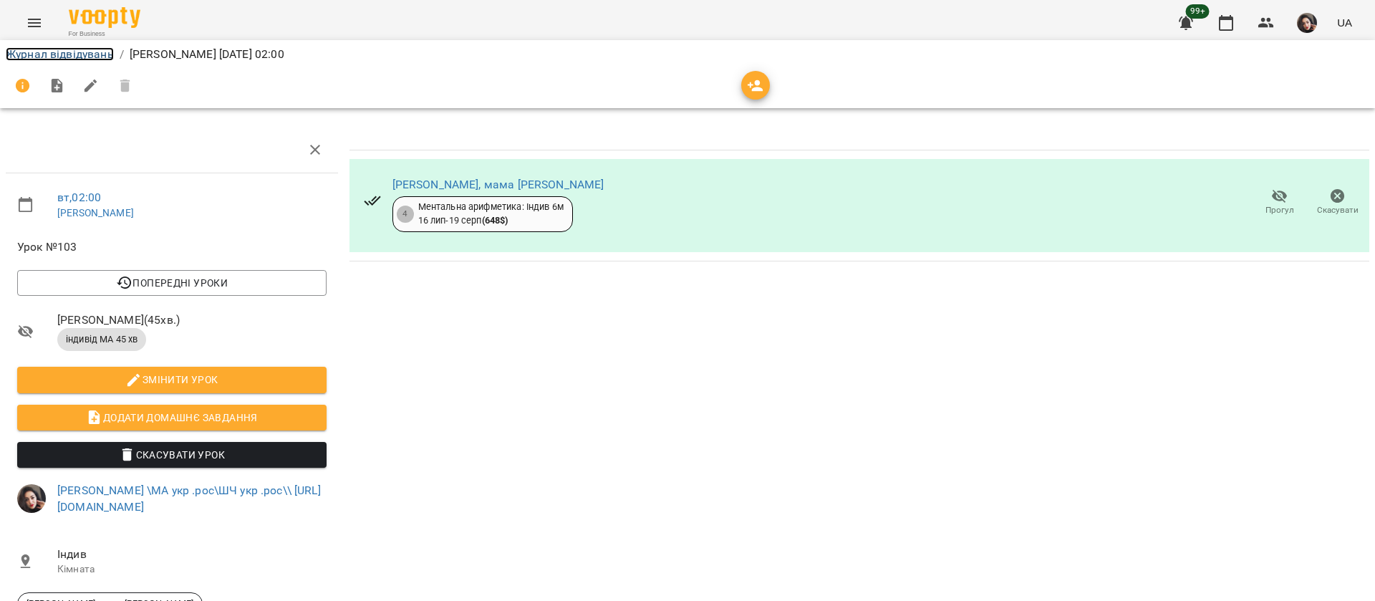
click at [75, 52] on link "Журнал відвідувань" at bounding box center [60, 54] width 108 height 14
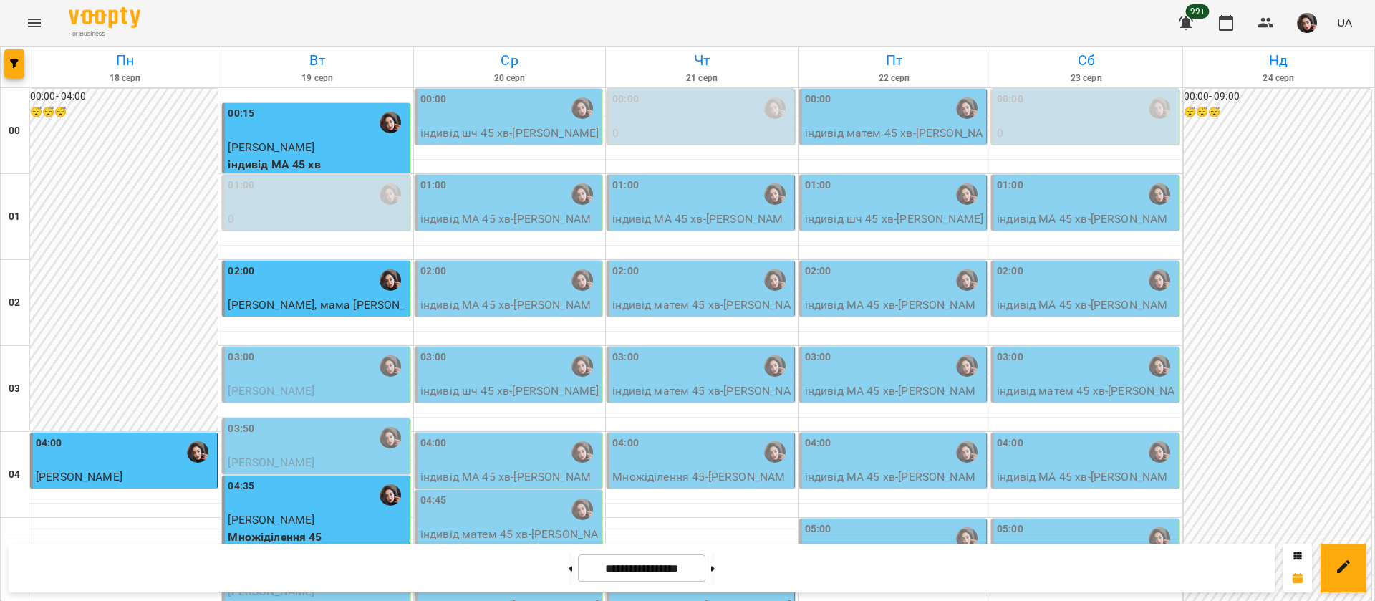
click at [288, 380] on div "03:00" at bounding box center [317, 365] width 178 height 33
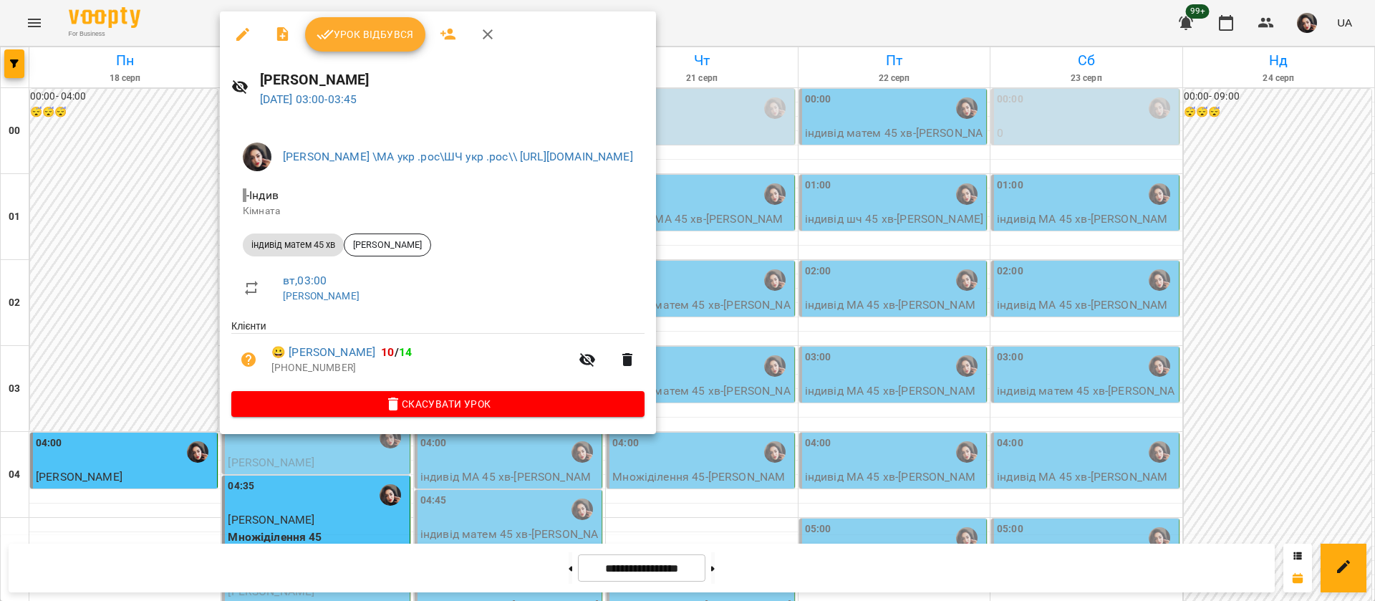
click at [362, 27] on span "Урок відбувся" at bounding box center [364, 34] width 97 height 17
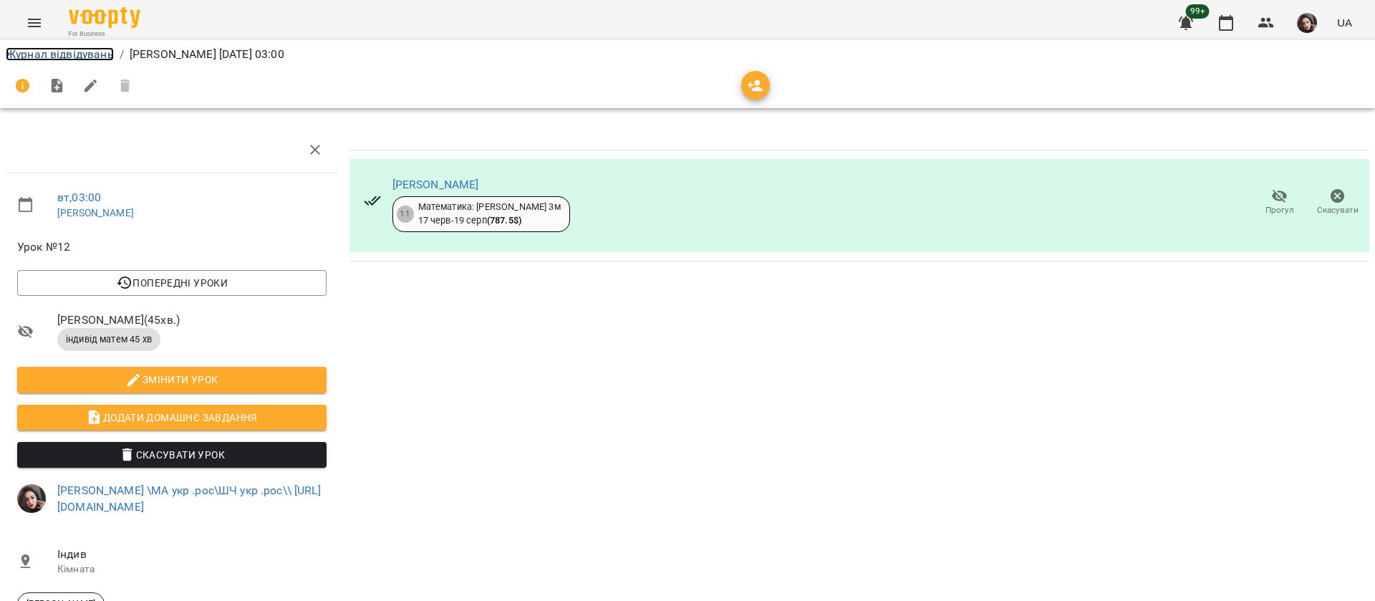
click at [72, 54] on link "Журнал відвідувань" at bounding box center [60, 54] width 108 height 14
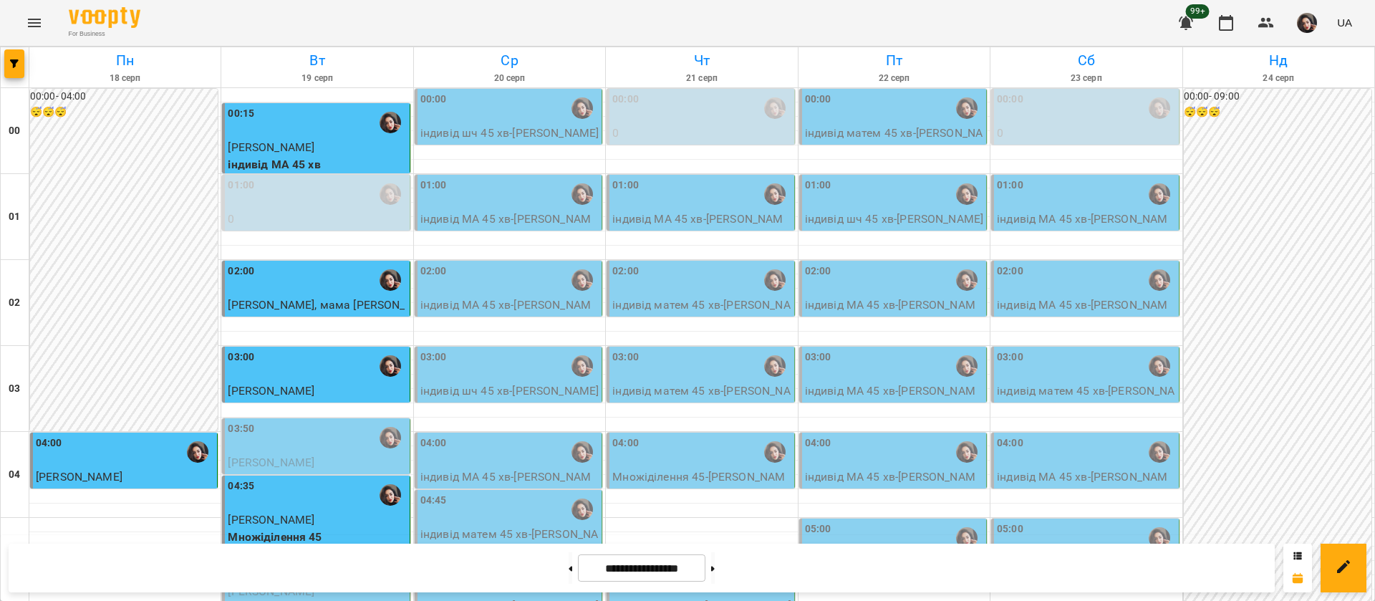
scroll to position [107, 0]
click at [296, 421] on div "03:50" at bounding box center [317, 437] width 178 height 33
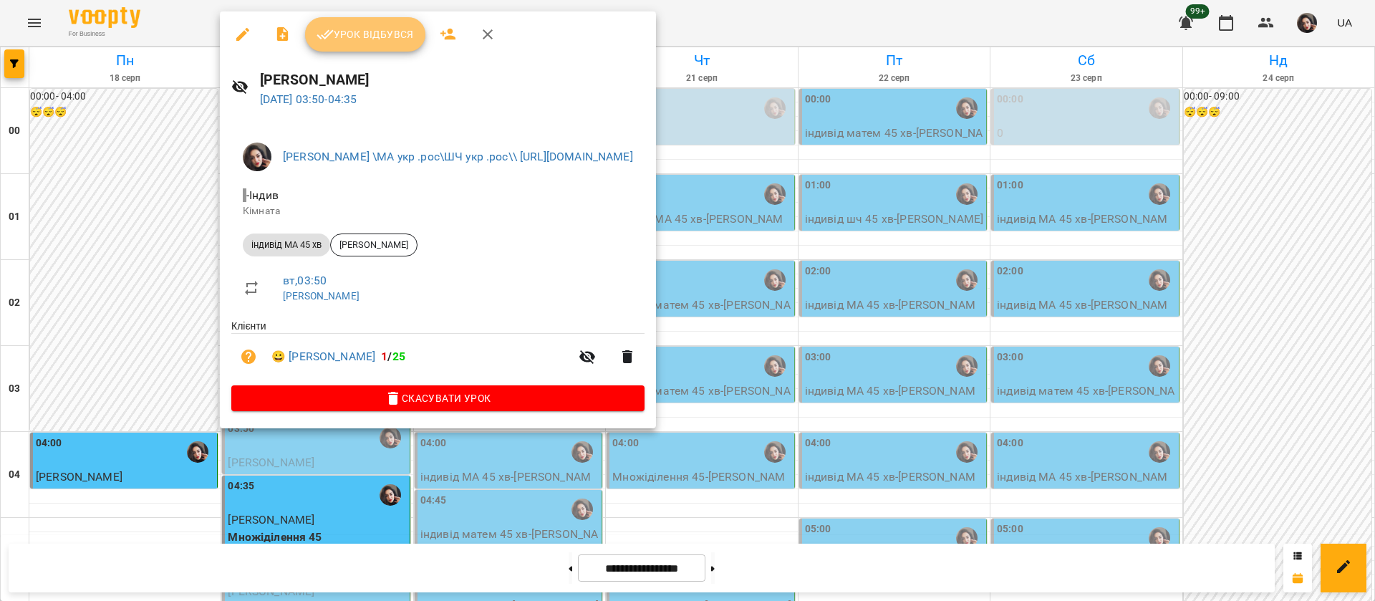
click at [357, 44] on button "Урок відбувся" at bounding box center [365, 34] width 120 height 34
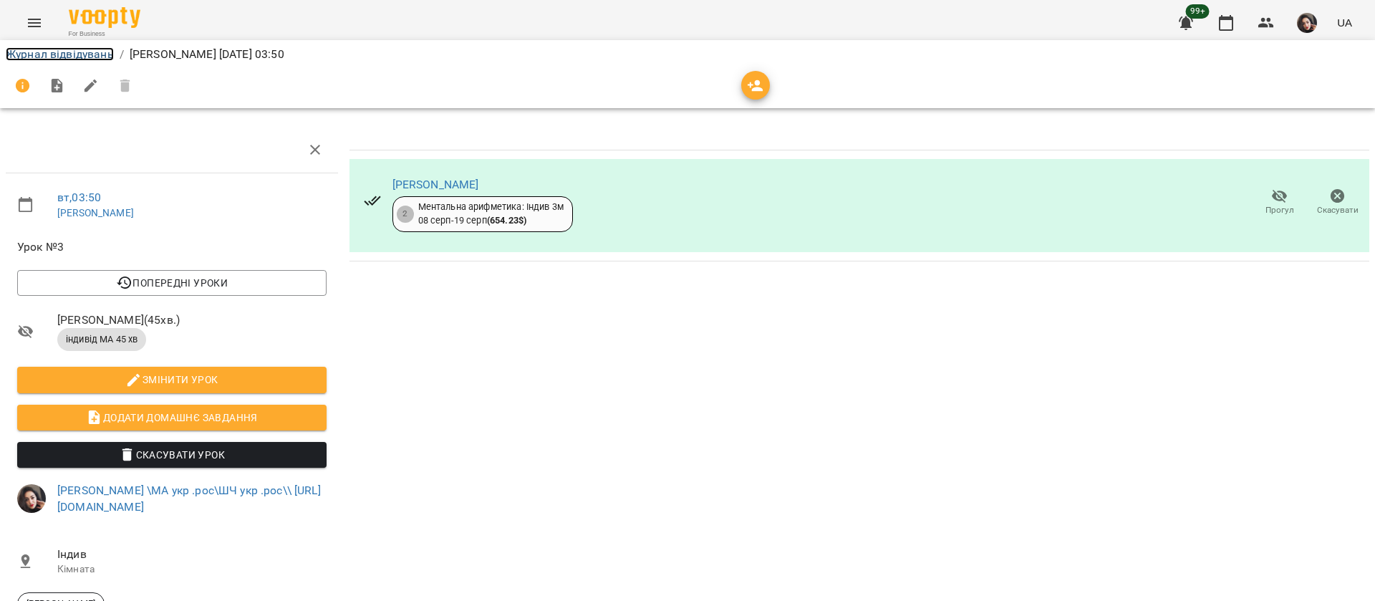
click at [95, 57] on link "Журнал відвідувань" at bounding box center [60, 54] width 108 height 14
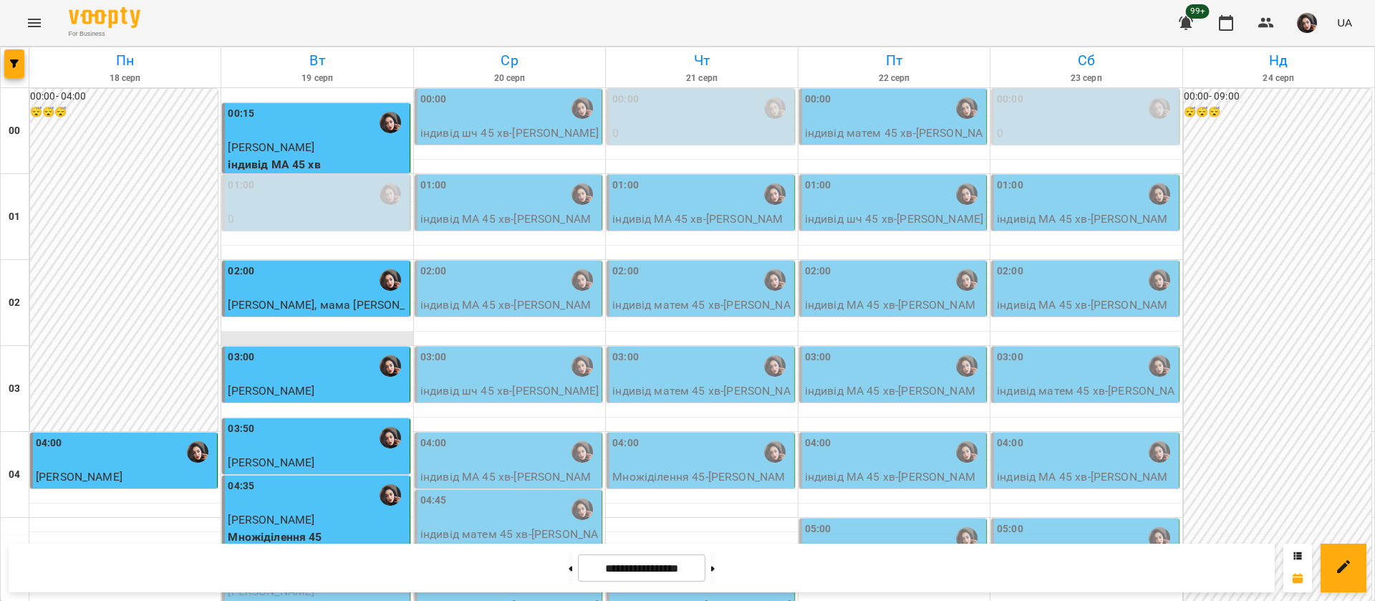
scroll to position [215, 0]
click at [287, 584] on span "[PERSON_NAME]" at bounding box center [271, 591] width 87 height 14
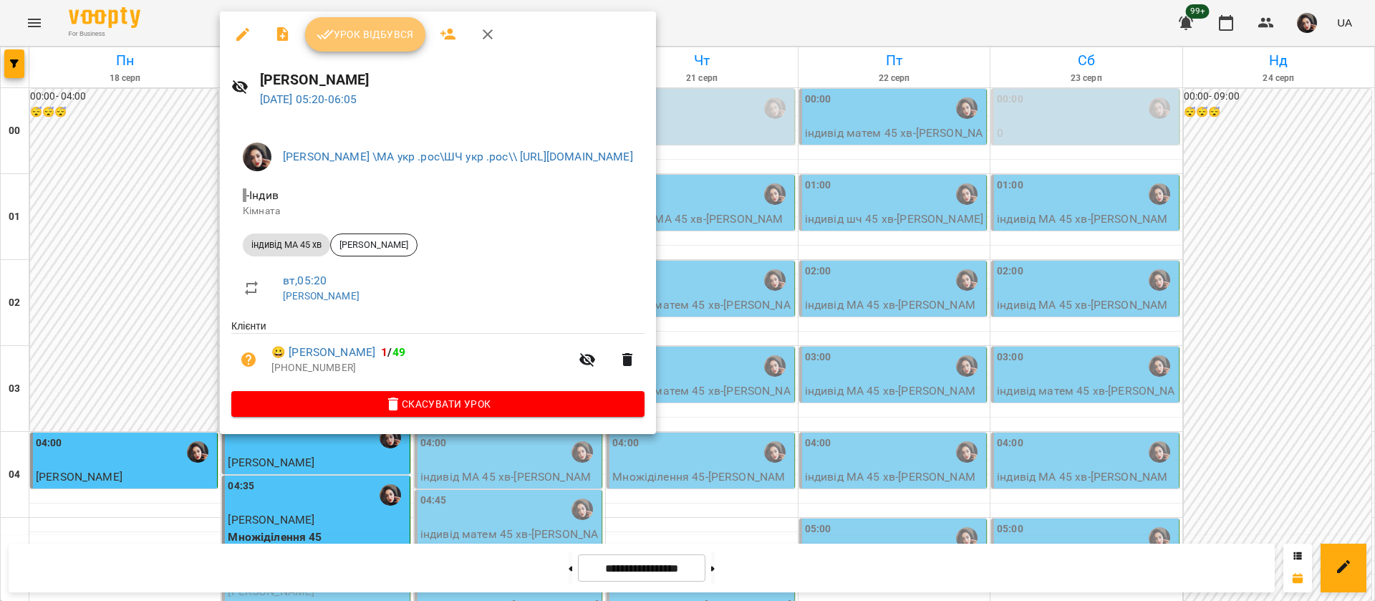
click at [359, 42] on span "Урок відбувся" at bounding box center [364, 34] width 97 height 17
